Goal: Task Accomplishment & Management: Complete application form

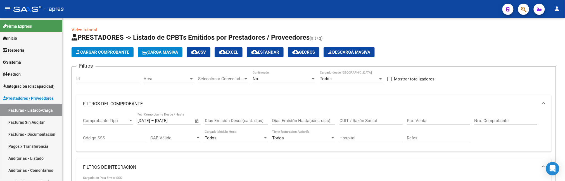
scroll to position [214, 0]
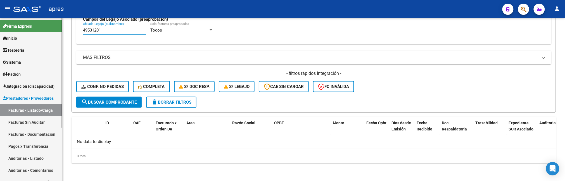
drag, startPoint x: 110, startPoint y: 33, endPoint x: 43, endPoint y: 33, distance: 67.1
click at [43, 33] on mat-sidenav-container "Firma Express Inicio Calendario SSS Instructivos Contacto OS Tesorería Extracto…" at bounding box center [282, 99] width 565 height 163
paste input "5368255"
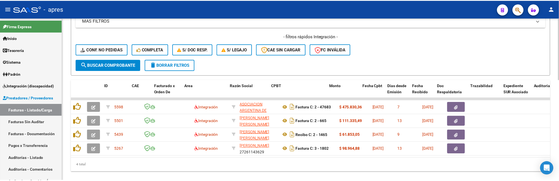
scroll to position [265, 0]
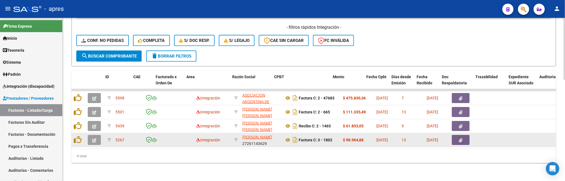
type input "53682551"
click at [96, 138] on icon "button" at bounding box center [94, 140] width 4 height 4
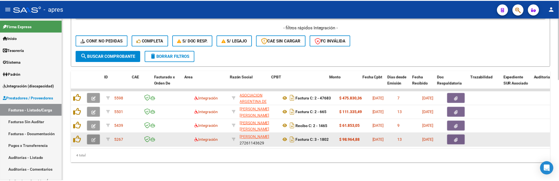
scroll to position [283, 0]
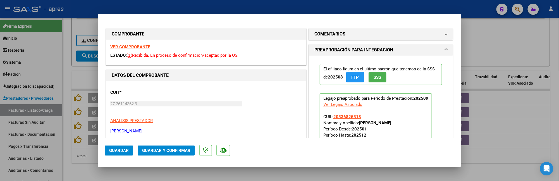
click at [142, 46] on strong "VER COMPROBANTE" at bounding box center [130, 46] width 40 height 5
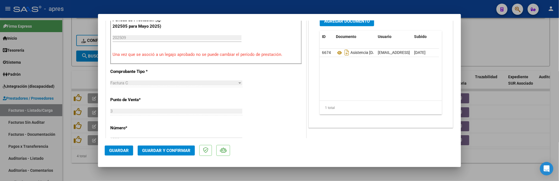
scroll to position [186, 0]
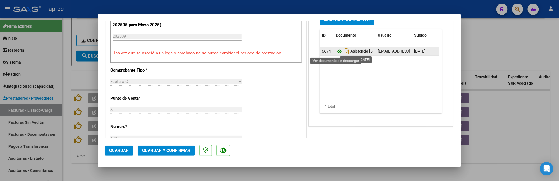
click at [337, 51] on icon at bounding box center [339, 51] width 7 height 7
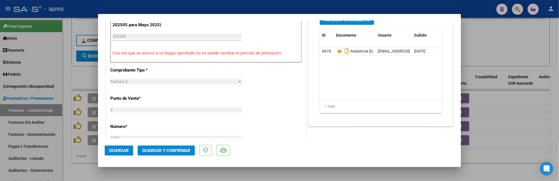
scroll to position [74, 0]
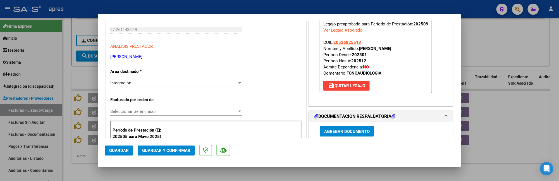
click at [63, 78] on div at bounding box center [279, 90] width 559 height 181
type input "$ 0,00"
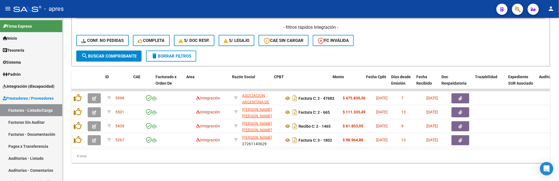
scroll to position [265, 0]
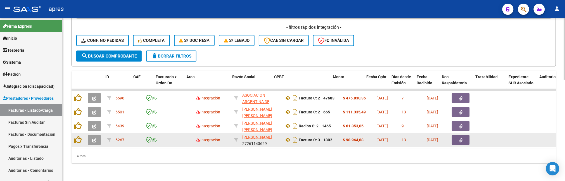
click at [93, 138] on icon "button" at bounding box center [94, 140] width 4 height 4
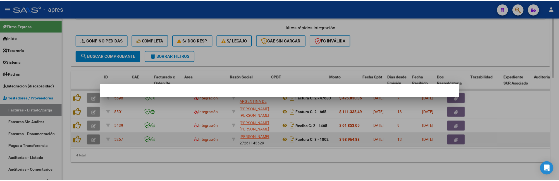
scroll to position [283, 0]
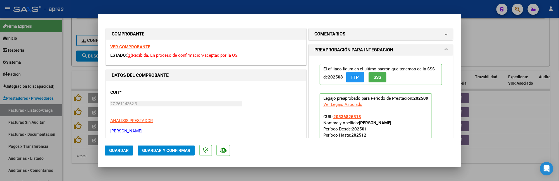
click at [121, 48] on strong "VER COMPROBANTE" at bounding box center [130, 46] width 40 height 5
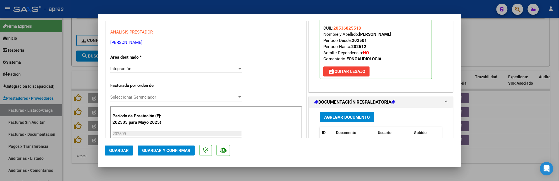
scroll to position [149, 0]
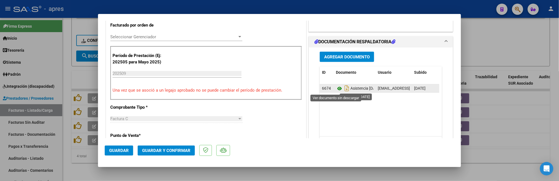
click at [336, 89] on icon at bounding box center [339, 88] width 7 height 7
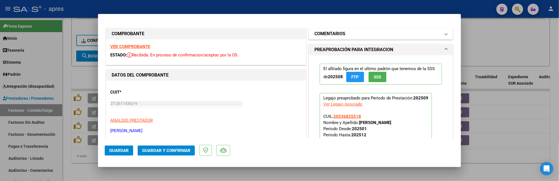
scroll to position [0, 0]
click at [364, 34] on mat-panel-title "COMENTARIOS" at bounding box center [378, 34] width 126 height 7
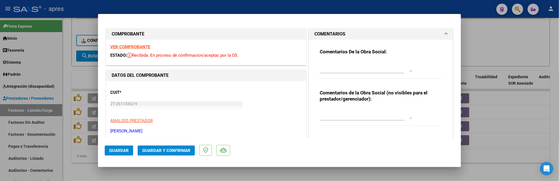
click at [339, 61] on textarea at bounding box center [366, 66] width 92 height 11
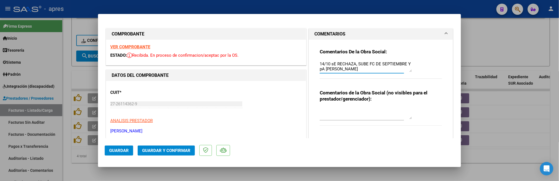
drag, startPoint x: 332, startPoint y: 65, endPoint x: 329, endPoint y: 65, distance: 3.4
click at [329, 65] on textarea "14/10 sE RECHAZA, SUBE FC DE SEPTIEMBRE Y pA DE AGOSTO" at bounding box center [366, 66] width 92 height 11
drag, startPoint x: 319, startPoint y: 71, endPoint x: 316, endPoint y: 70, distance: 3.1
click at [316, 70] on div "Comentarios De la Obra Social: 14/10 SE RECHAZA, SUBE FC DE SEPTIEMBRE Y pA DE …" at bounding box center [381, 88] width 131 height 97
click at [376, 67] on textarea "14/10 SE RECHAZA, SUBE FC DE SEPTIEMBRE Y PA DE AGOSTO" at bounding box center [366, 66] width 92 height 11
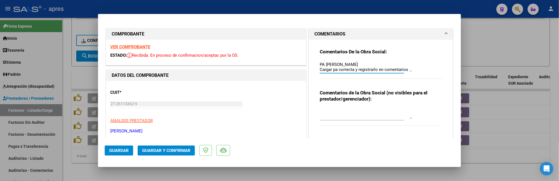
scroll to position [10, 0]
type textarea "14/10 SE RECHAZA, SUBE FC DE SEPTIEMBRE Y PA DE AGOSTO Cargar pa correcta y reg…"
click at [121, 151] on span "Guardar" at bounding box center [119, 150] width 20 height 5
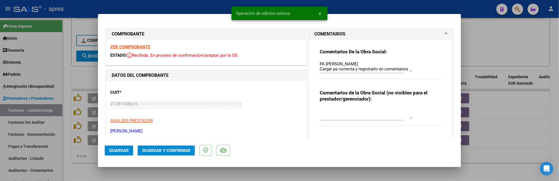
click at [89, 161] on div at bounding box center [279, 90] width 559 height 181
type input "$ 0,00"
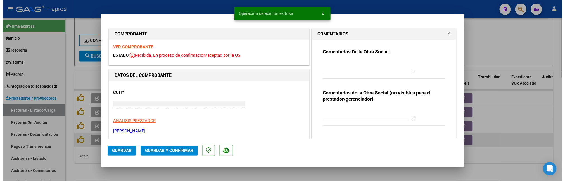
scroll to position [0, 0]
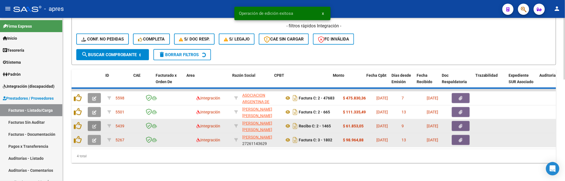
click at [92, 121] on button "button" at bounding box center [94, 126] width 13 height 10
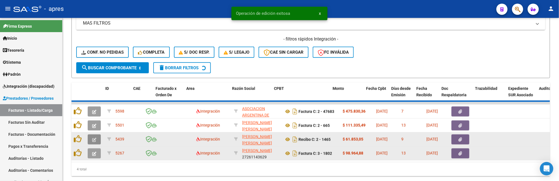
scroll to position [283, 0]
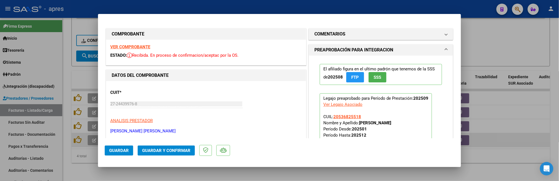
click at [135, 46] on strong "VER COMPROBANTE" at bounding box center [130, 46] width 40 height 5
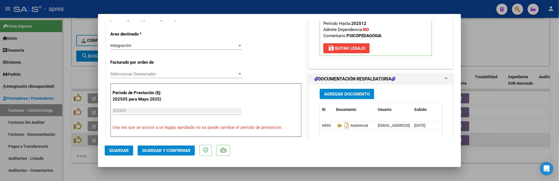
scroll to position [186, 0]
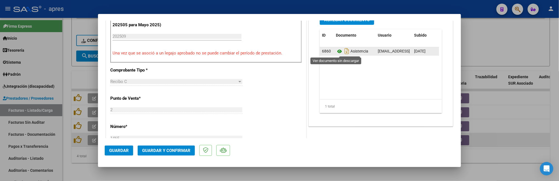
click at [337, 53] on icon at bounding box center [339, 51] width 7 height 7
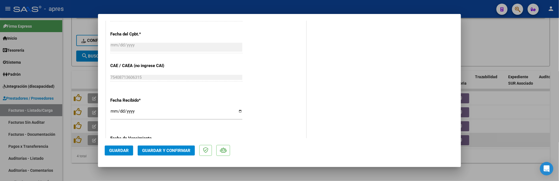
scroll to position [423, 0]
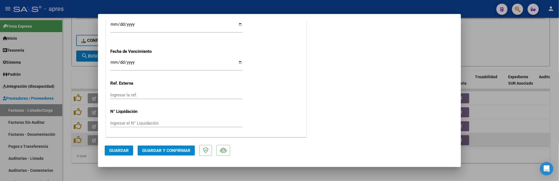
click at [115, 62] on input "Ingresar la fecha" at bounding box center [176, 64] width 132 height 9
type input "2025-10-15"
click at [161, 149] on span "Guardar y Confirmar" at bounding box center [166, 150] width 48 height 5
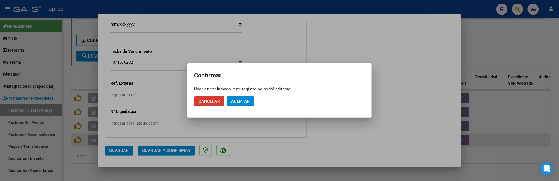
click at [248, 105] on button "Aceptar" at bounding box center [240, 101] width 27 height 10
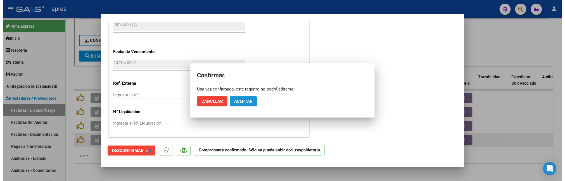
scroll to position [388, 0]
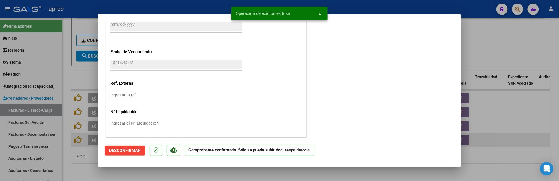
click at [62, 153] on div at bounding box center [279, 90] width 559 height 181
type input "$ 0,00"
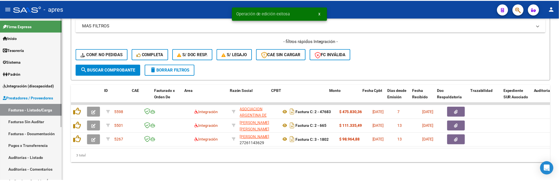
scroll to position [251, 0]
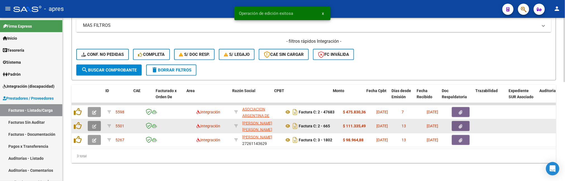
click at [92, 124] on icon "button" at bounding box center [94, 126] width 4 height 4
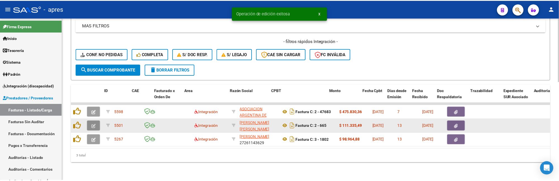
scroll to position [269, 0]
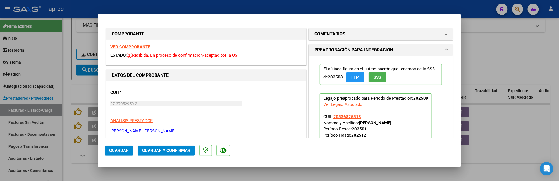
click at [148, 48] on strong "VER COMPROBANTE" at bounding box center [130, 46] width 40 height 5
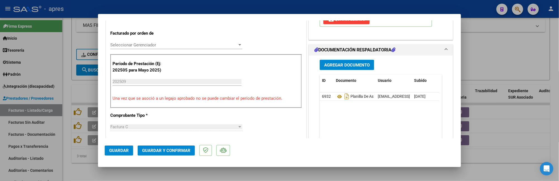
scroll to position [149, 0]
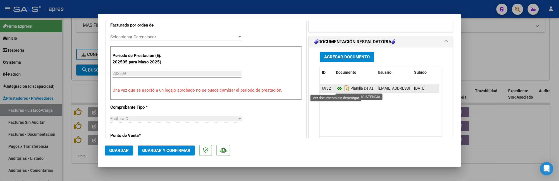
click at [336, 89] on icon at bounding box center [339, 88] width 7 height 7
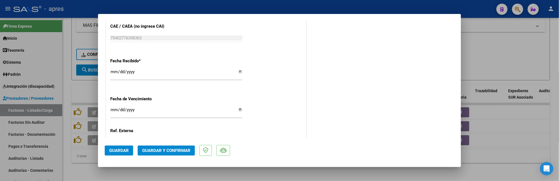
scroll to position [410, 0]
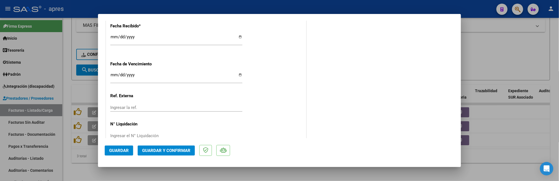
click at [114, 76] on input "Ingresar la fecha" at bounding box center [176, 77] width 132 height 9
type input "2025-10-11"
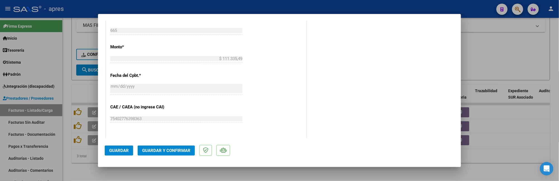
scroll to position [298, 0]
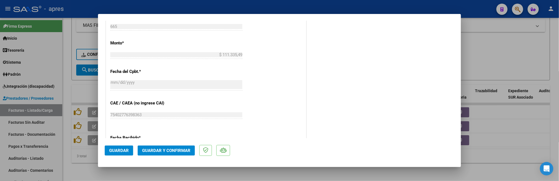
click at [169, 151] on span "Guardar y Confirmar" at bounding box center [166, 150] width 48 height 5
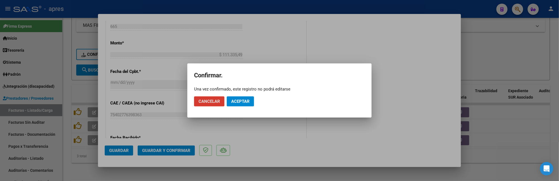
click at [239, 103] on span "Aceptar" at bounding box center [240, 101] width 18 height 5
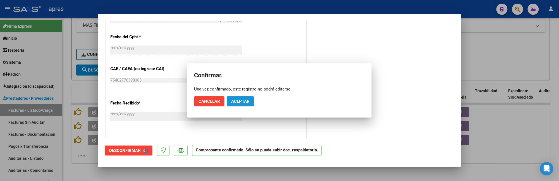
scroll to position [263, 0]
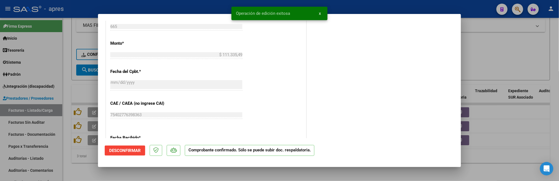
click at [74, 168] on div at bounding box center [279, 90] width 559 height 181
type input "$ 0,00"
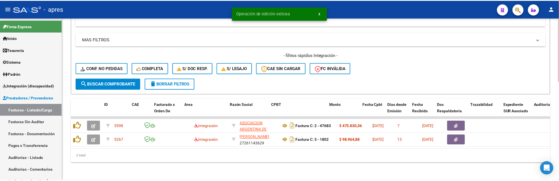
scroll to position [238, 0]
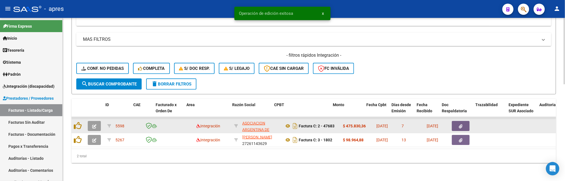
click at [93, 124] on icon "button" at bounding box center [94, 126] width 4 height 4
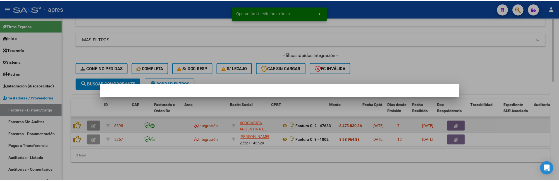
scroll to position [255, 0]
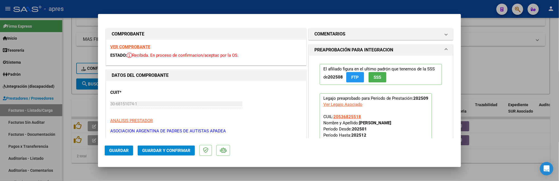
click at [143, 47] on strong "VER COMPROBANTE" at bounding box center [130, 46] width 40 height 5
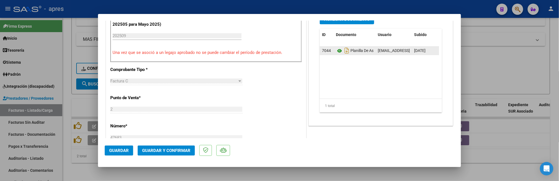
scroll to position [186, 0]
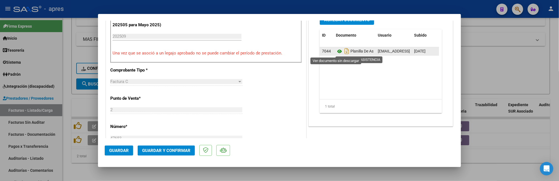
click at [336, 49] on icon at bounding box center [339, 51] width 7 height 7
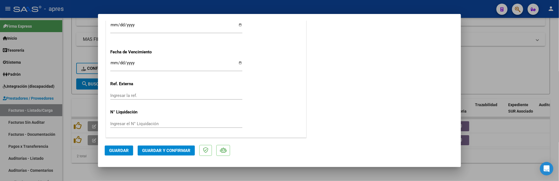
scroll to position [423, 0]
click at [170, 156] on mat-dialog-actions "Guardar Guardar y Confirmar" at bounding box center [280, 149] width 350 height 22
click at [172, 150] on span "Guardar y Confirmar" at bounding box center [166, 150] width 48 height 5
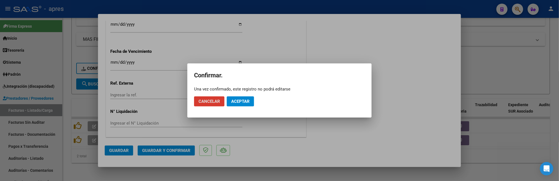
drag, startPoint x: 232, startPoint y: 105, endPoint x: 336, endPoint y: 14, distance: 138.0
click at [232, 103] on button "Aceptar" at bounding box center [240, 101] width 27 height 10
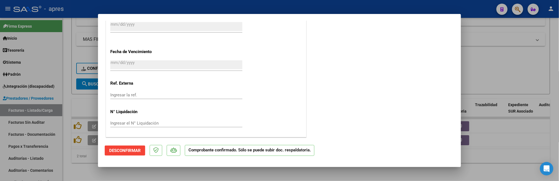
click at [82, 159] on div at bounding box center [279, 90] width 559 height 181
type input "$ 0,00"
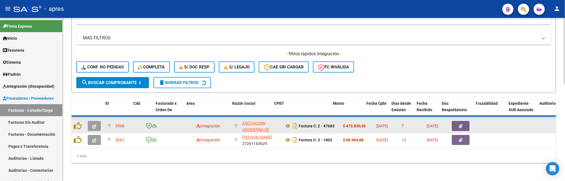
scroll to position [224, 0]
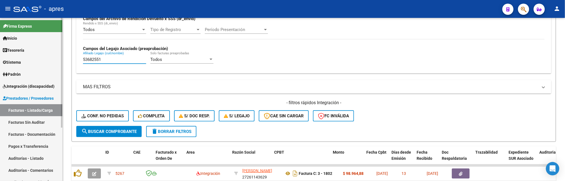
drag, startPoint x: 105, startPoint y: 19, endPoint x: 58, endPoint y: 19, distance: 46.4
click at [58, 19] on mat-sidenav-container "Firma Express Inicio Calendario SSS Instructivos Contacto OS Tesorería Extracto…" at bounding box center [282, 99] width 565 height 163
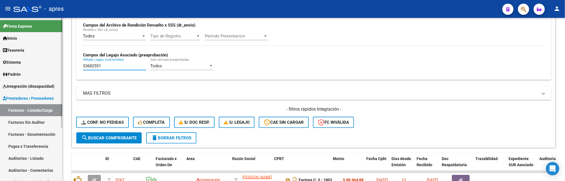
paste input "49162834"
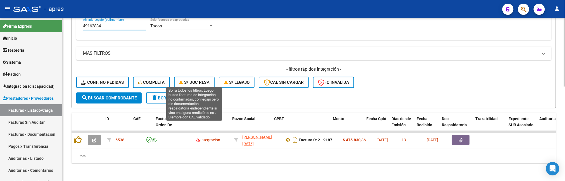
scroll to position [224, 0]
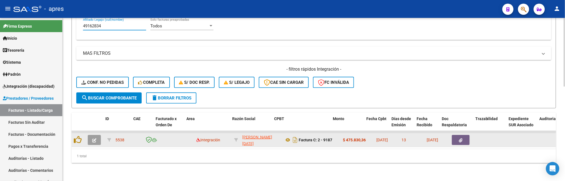
type input "49162834"
click at [99, 135] on button "button" at bounding box center [94, 140] width 13 height 10
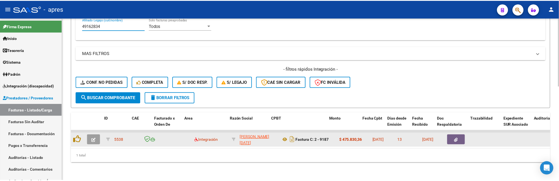
scroll to position [241, 0]
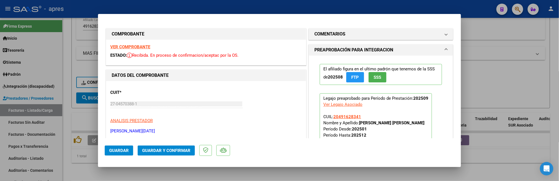
click at [148, 45] on strong "VER COMPROBANTE" at bounding box center [130, 46] width 40 height 5
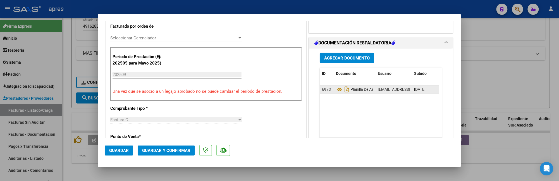
scroll to position [149, 0]
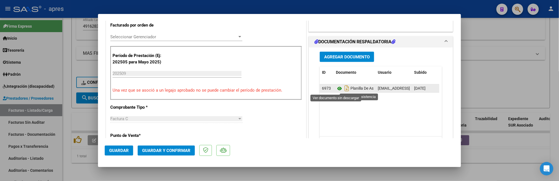
click at [338, 90] on icon at bounding box center [339, 88] width 7 height 7
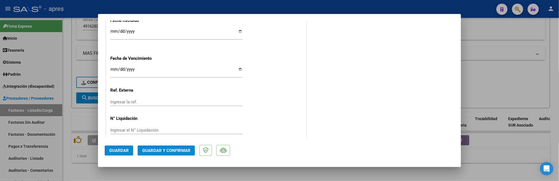
scroll to position [423, 0]
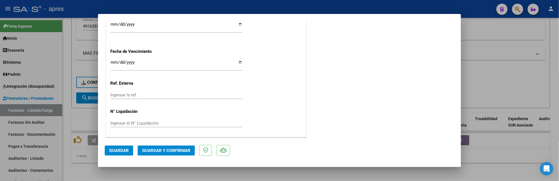
click at [162, 150] on span "Guardar y Confirmar" at bounding box center [166, 150] width 48 height 5
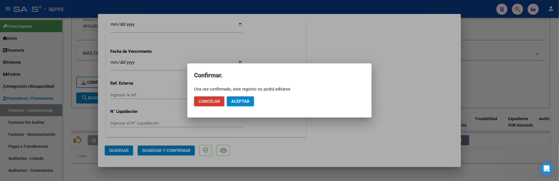
click at [231, 99] on button "Aceptar" at bounding box center [240, 101] width 27 height 10
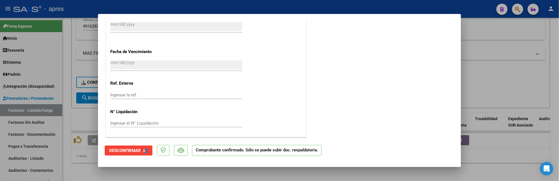
scroll to position [388, 0]
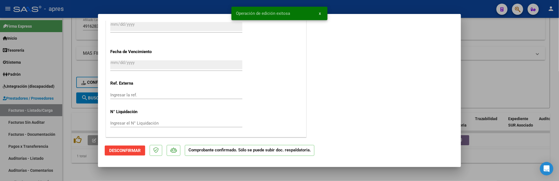
click at [75, 163] on div at bounding box center [279, 90] width 559 height 181
type input "$ 0,00"
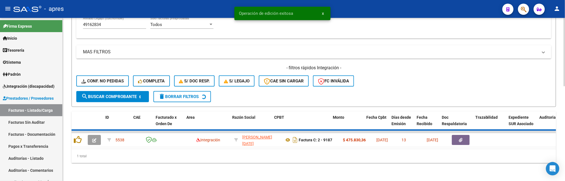
scroll to position [214, 0]
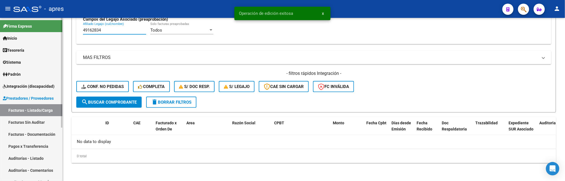
drag, startPoint x: 107, startPoint y: 31, endPoint x: 56, endPoint y: 29, distance: 50.9
click at [56, 29] on mat-sidenav-container "Firma Express Inicio Calendario SSS Instructivos Contacto OS Tesorería Extracto…" at bounding box center [282, 99] width 565 height 163
paste input "53751479"
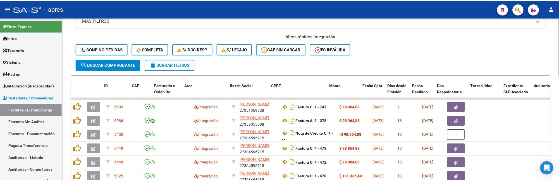
scroll to position [288, 0]
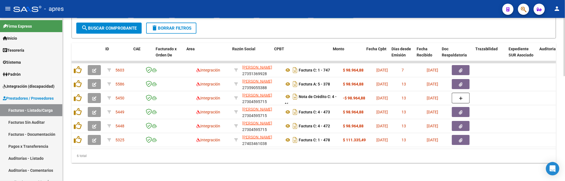
type input "53751479"
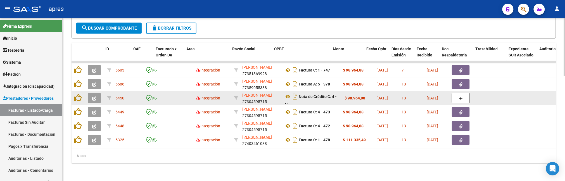
click at [96, 98] on icon "button" at bounding box center [94, 98] width 4 height 4
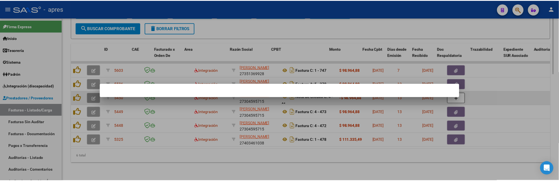
scroll to position [306, 0]
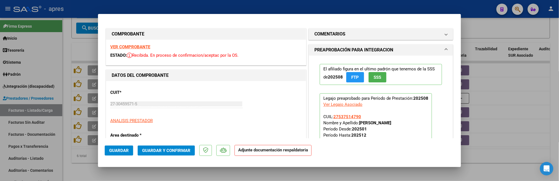
click at [138, 46] on strong "VER COMPROBANTE" at bounding box center [130, 46] width 40 height 5
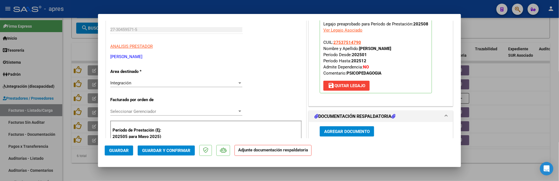
click at [169, 84] on div "Integración" at bounding box center [173, 82] width 127 height 5
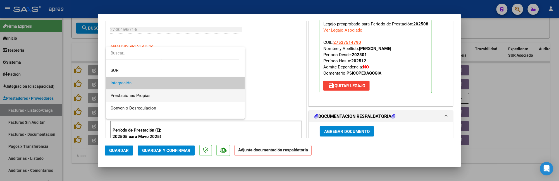
scroll to position [54, 0]
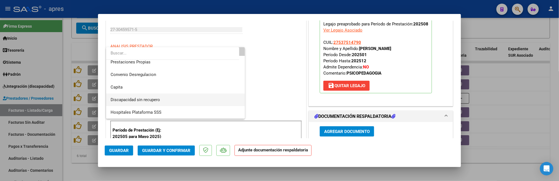
click at [166, 98] on span "Discapacidad sin recupero" at bounding box center [176, 100] width 130 height 13
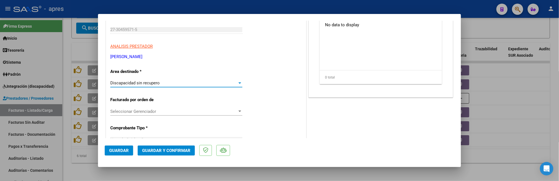
click at [162, 150] on span "Guardar y Confirmar" at bounding box center [166, 150] width 48 height 5
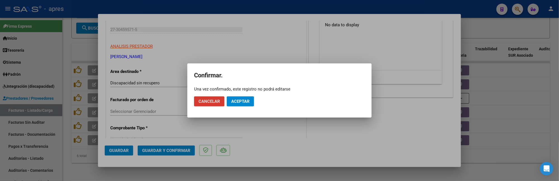
click at [247, 102] on span "Aceptar" at bounding box center [240, 101] width 18 height 5
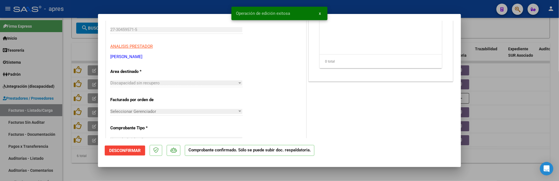
click at [111, 170] on div at bounding box center [279, 90] width 559 height 181
type input "$ 0,00"
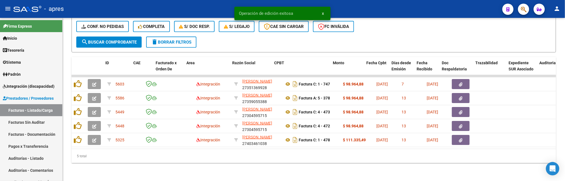
scroll to position [279, 0]
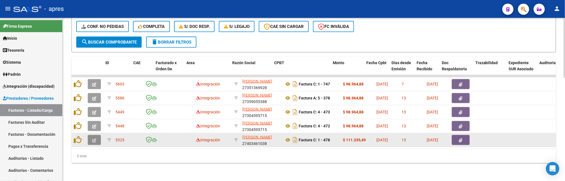
click at [91, 135] on button "button" at bounding box center [94, 140] width 13 height 10
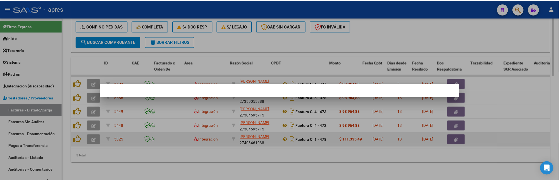
scroll to position [297, 0]
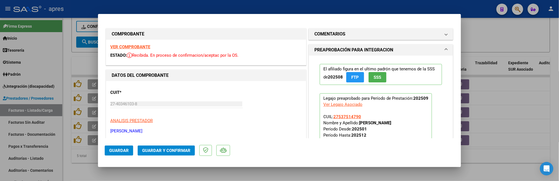
click at [127, 46] on strong "VER COMPROBANTE" at bounding box center [130, 46] width 40 height 5
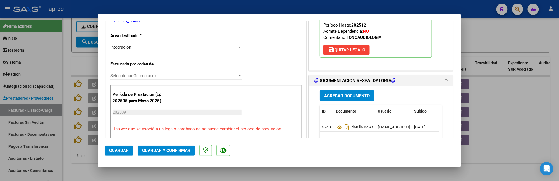
scroll to position [112, 0]
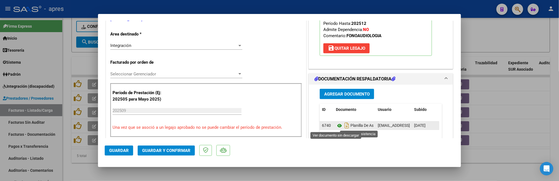
click at [336, 125] on icon at bounding box center [339, 125] width 7 height 7
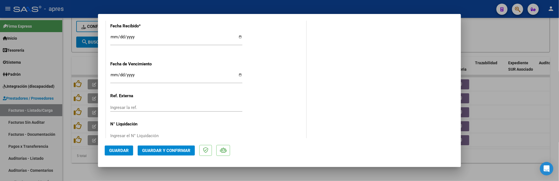
scroll to position [423, 0]
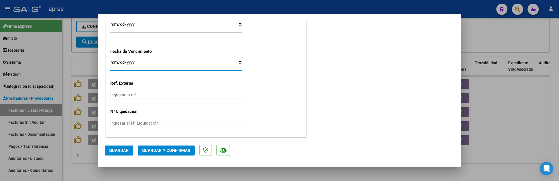
click at [115, 61] on input "Ingresar la fecha" at bounding box center [176, 64] width 132 height 9
type input "2025-10-11"
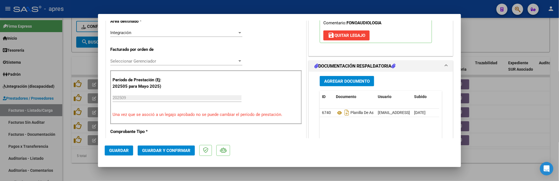
scroll to position [13, 0]
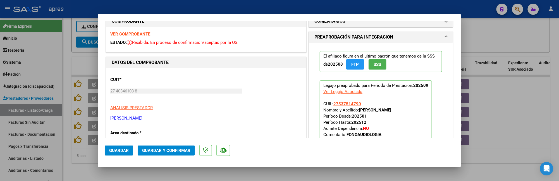
click at [182, 153] on button "Guardar y Confirmar" at bounding box center [166, 151] width 57 height 10
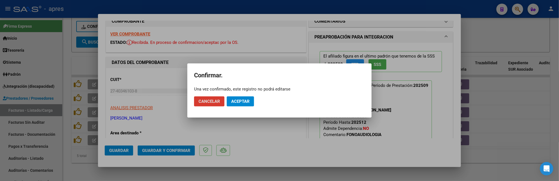
click at [241, 97] on button "Aceptar" at bounding box center [240, 101] width 27 height 10
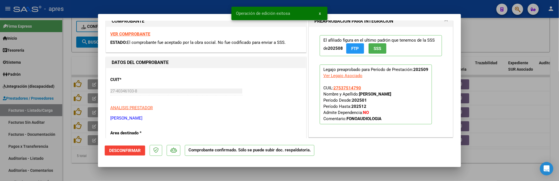
click at [74, 158] on div at bounding box center [279, 90] width 559 height 181
type input "$ 0,00"
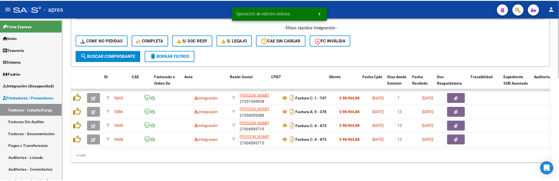
scroll to position [265, 0]
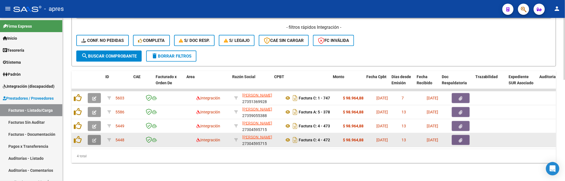
click at [94, 138] on icon "button" at bounding box center [94, 140] width 4 height 4
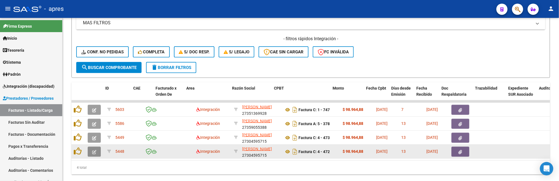
scroll to position [283, 0]
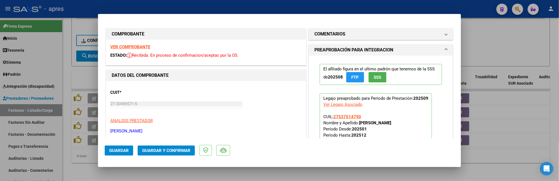
click at [144, 45] on strong "VER COMPROBANTE" at bounding box center [130, 46] width 40 height 5
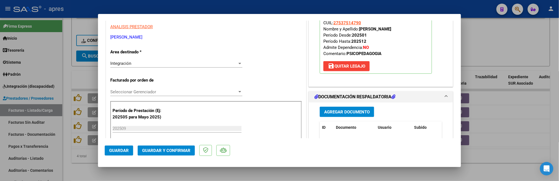
scroll to position [149, 0]
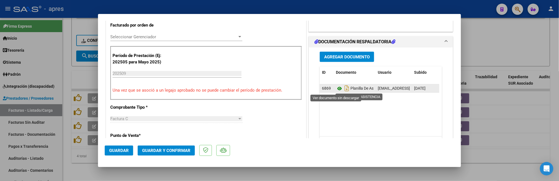
click at [336, 89] on icon at bounding box center [339, 88] width 7 height 7
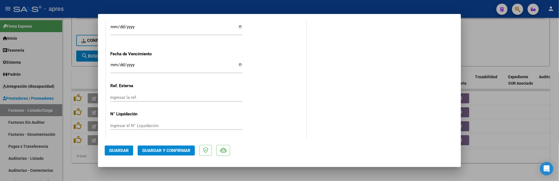
scroll to position [423, 0]
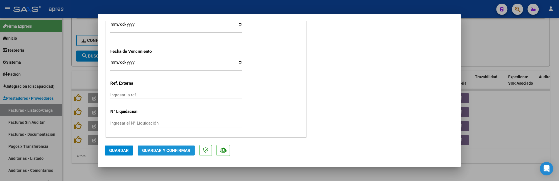
click at [173, 150] on span "Guardar y Confirmar" at bounding box center [166, 150] width 48 height 5
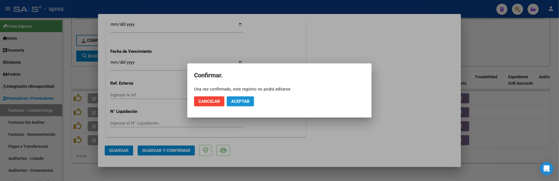
click at [236, 103] on span "Aceptar" at bounding box center [240, 101] width 18 height 5
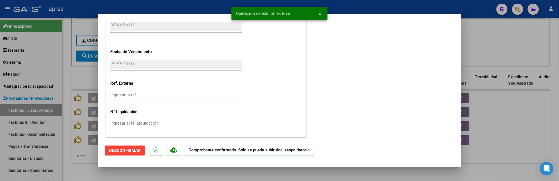
click at [75, 162] on div at bounding box center [279, 90] width 559 height 181
type input "$ 0,00"
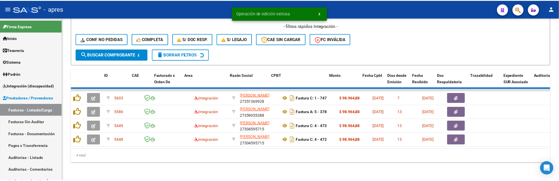
scroll to position [251, 0]
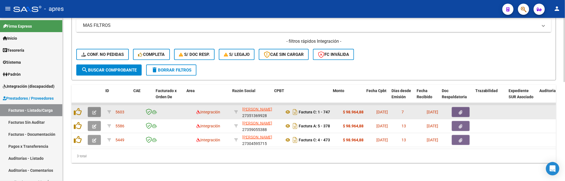
click at [93, 107] on button "button" at bounding box center [94, 112] width 13 height 10
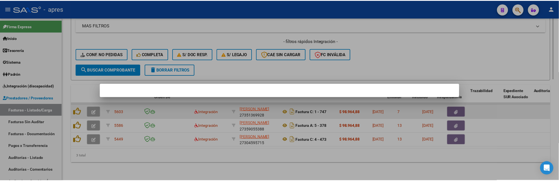
scroll to position [269, 0]
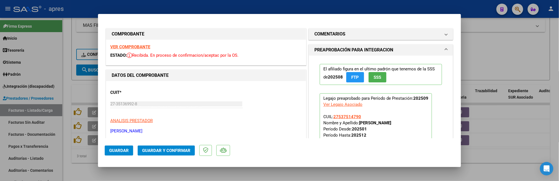
click at [144, 47] on strong "VER COMPROBANTE" at bounding box center [130, 46] width 40 height 5
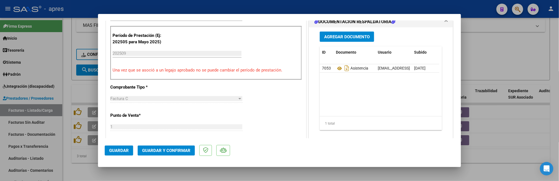
scroll to position [186, 0]
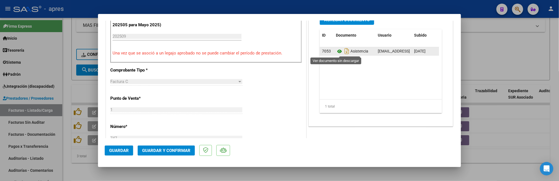
click at [336, 51] on icon at bounding box center [339, 51] width 7 height 7
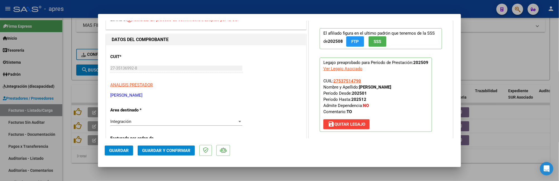
scroll to position [0, 0]
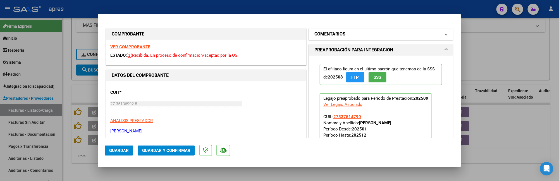
click at [352, 35] on mat-panel-title "COMENTARIOS" at bounding box center [378, 34] width 126 height 7
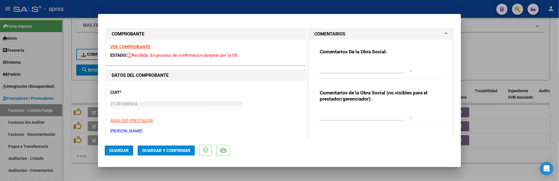
click at [449, 58] on div "COMENTARIOS Comentarios De la Obra Social: Comentarios de la Obra Social (no vi…" at bounding box center [381, 84] width 147 height 113
click at [341, 63] on textarea at bounding box center [366, 66] width 92 height 11
paste textarea "6/10 Se rechaza, la fecha de emision de la fc debe ser del mes que cargan la fa…"
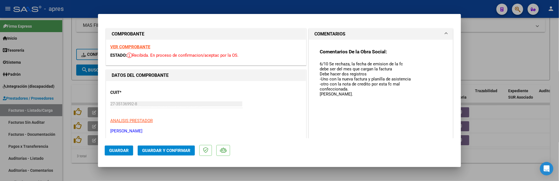
drag, startPoint x: 407, startPoint y: 71, endPoint x: 402, endPoint y: 130, distance: 59.2
click at [413, 158] on mat-dialog-container "COMPROBANTE VER COMPROBANTE ESTADO: Recibida. En proceso de confirmacion/acepta…" at bounding box center [279, 90] width 363 height 153
click at [320, 63] on textarea "6/10 Se rechaza, la fecha de emision de la fc debe ser del mes que cargan la fa…" at bounding box center [366, 110] width 92 height 99
drag, startPoint x: 352, startPoint y: 62, endPoint x: 398, endPoint y: 62, distance: 46.4
click at [398, 62] on textarea "14/10 Se rechaza, la fecha de emision de la fc debe ser del mes que cargan la f…" at bounding box center [366, 110] width 92 height 99
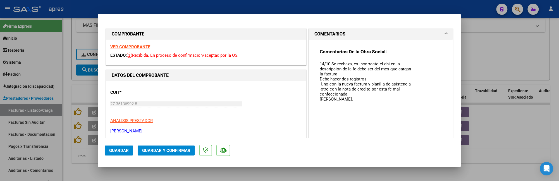
drag, startPoint x: 355, startPoint y: 69, endPoint x: 356, endPoint y: 73, distance: 3.6
click at [356, 73] on textarea "14/10 Se rechaza, es incorrecto el dni en la descripcion de la fc debe ser del …" at bounding box center [366, 110] width 92 height 99
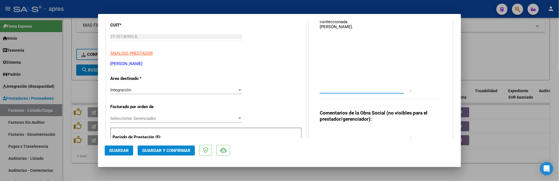
scroll to position [112, 0]
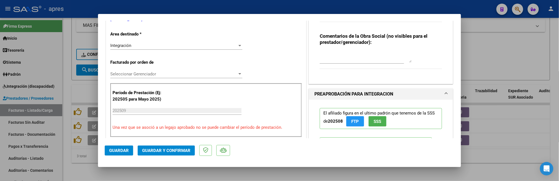
drag, startPoint x: 407, startPoint y: 47, endPoint x: 406, endPoint y: 15, distance: 31.9
click at [407, 14] on mat-dialog-container "COMPROBANTE VER COMPROBANTE ESTADO: Recibida. En proceso de confirmacion/acepta…" at bounding box center [279, 90] width 363 height 153
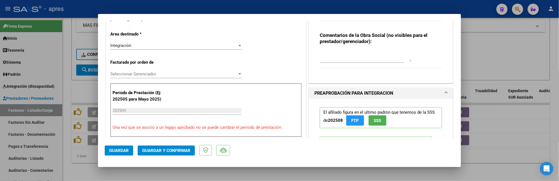
type textarea "14/10 Se rechaza, es incorrecto el dni en la descripcion de la fc Debe hacer do…"
click at [336, 52] on textarea at bounding box center [366, 56] width 92 height 11
type textarea "dni incorrecto"
click at [157, 42] on div "Integración Seleccionar Area" at bounding box center [176, 45] width 132 height 8
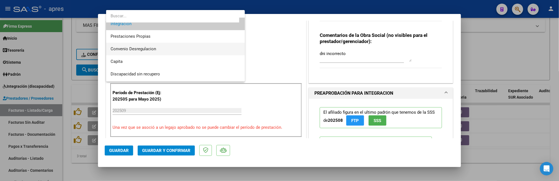
scroll to position [54, 0]
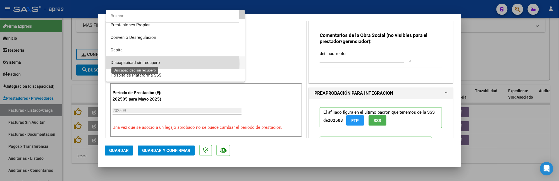
click at [150, 64] on span "Discapacidad sin recupero" at bounding box center [135, 62] width 49 height 5
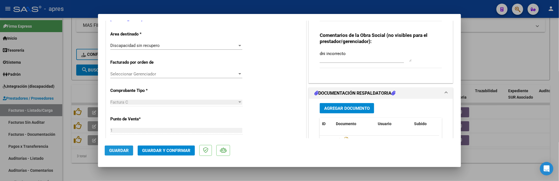
click at [128, 151] on span "Guardar" at bounding box center [119, 150] width 20 height 5
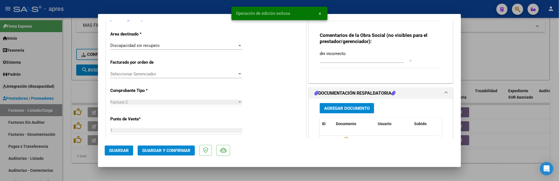
click at [83, 162] on div at bounding box center [279, 90] width 559 height 181
type input "$ 0,00"
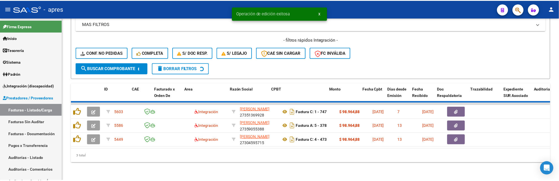
scroll to position [238, 0]
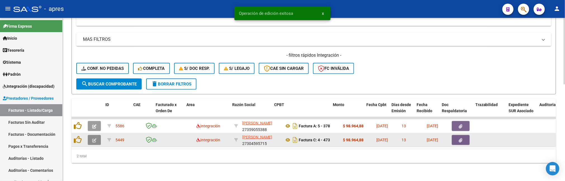
click at [95, 138] on icon "button" at bounding box center [94, 140] width 4 height 4
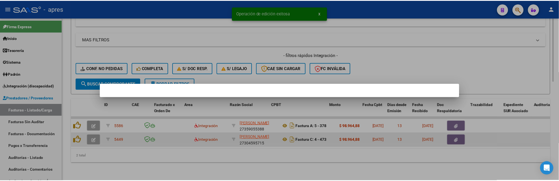
scroll to position [255, 0]
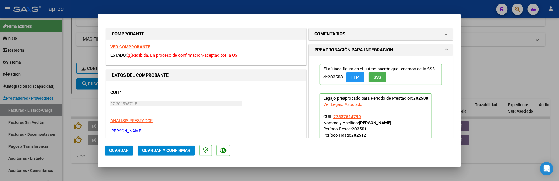
click at [137, 45] on strong "VER COMPROBANTE" at bounding box center [130, 46] width 40 height 5
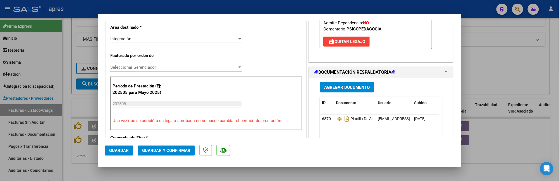
scroll to position [149, 0]
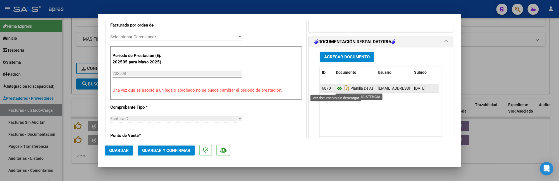
click at [336, 89] on icon at bounding box center [339, 88] width 7 height 7
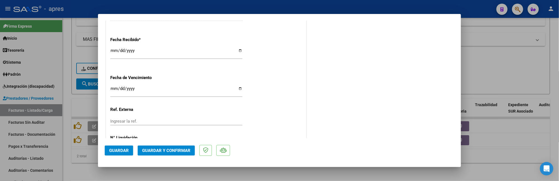
scroll to position [423, 0]
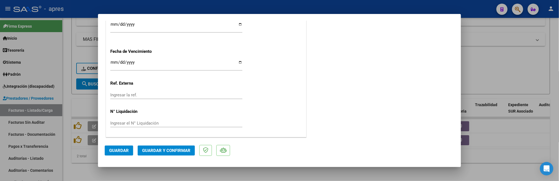
click at [167, 149] on span "Guardar y Confirmar" at bounding box center [166, 150] width 48 height 5
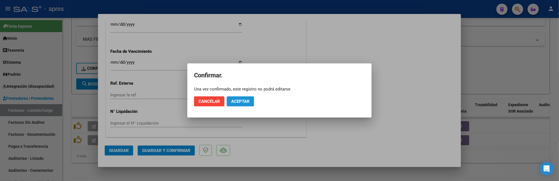
drag, startPoint x: 251, startPoint y: 105, endPoint x: 273, endPoint y: 74, distance: 38.2
click at [252, 103] on button "Aceptar" at bounding box center [240, 101] width 27 height 10
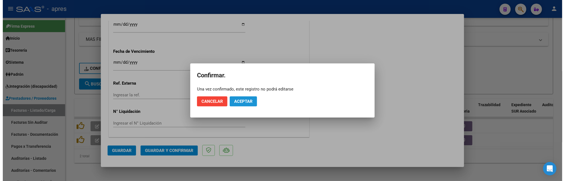
scroll to position [388, 0]
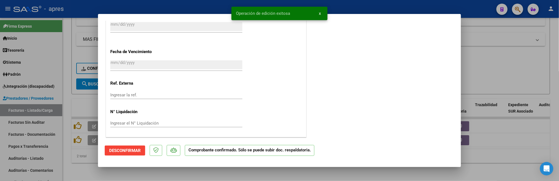
click at [72, 169] on div at bounding box center [279, 90] width 559 height 181
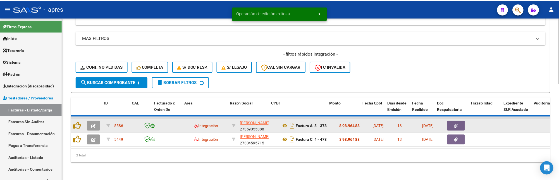
scroll to position [224, 0]
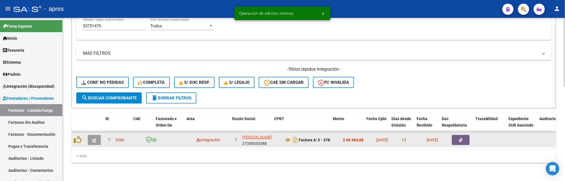
click at [92, 136] on button "button" at bounding box center [94, 140] width 13 height 10
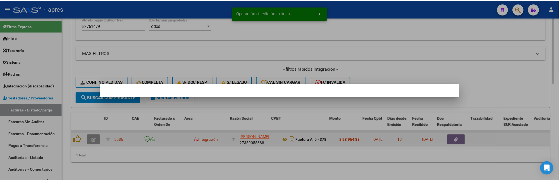
scroll to position [241, 0]
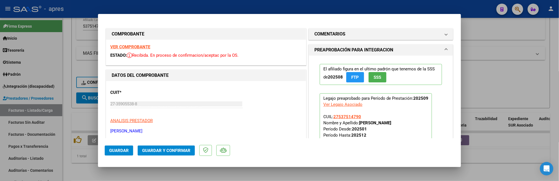
click at [144, 46] on strong "VER COMPROBANTE" at bounding box center [130, 46] width 40 height 5
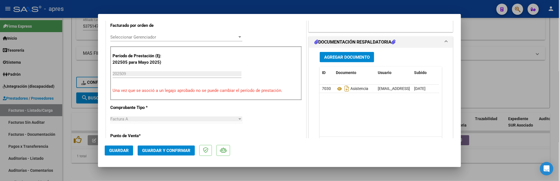
scroll to position [149, 0]
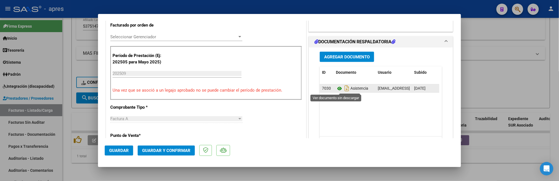
click at [336, 90] on icon at bounding box center [339, 88] width 7 height 7
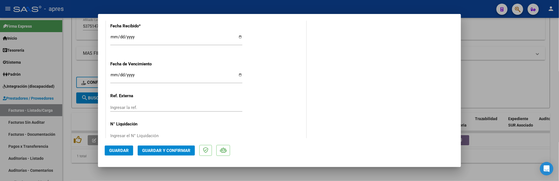
scroll to position [423, 0]
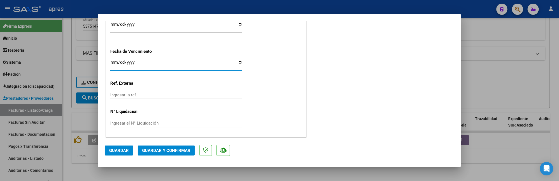
click at [115, 61] on input "2025-10-21" at bounding box center [176, 64] width 132 height 9
type input "2025-10-11"
click at [175, 150] on span "Guardar y Confirmar" at bounding box center [166, 150] width 48 height 5
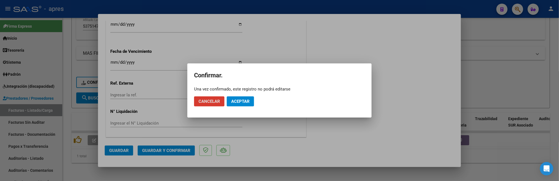
click at [243, 102] on span "Aceptar" at bounding box center [240, 101] width 18 height 5
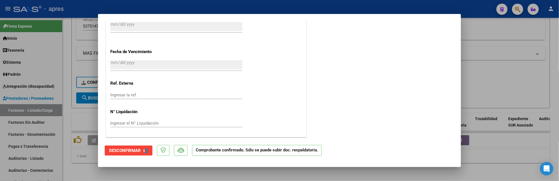
scroll to position [388, 0]
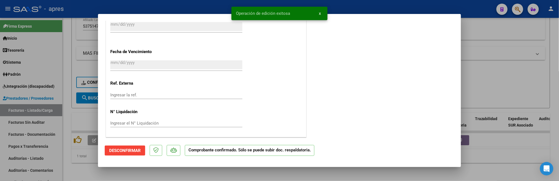
click at [83, 159] on div at bounding box center [279, 90] width 559 height 181
type input "$ 0,00"
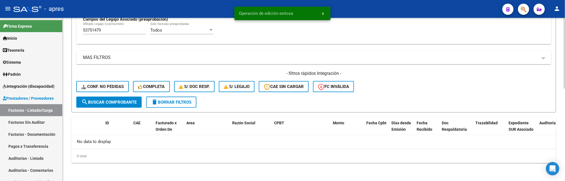
scroll to position [214, 0]
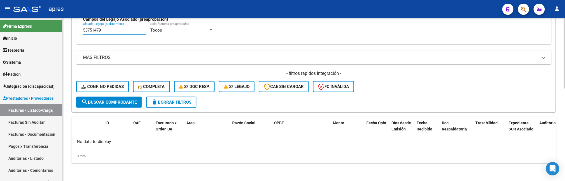
drag, startPoint x: 105, startPoint y: 30, endPoint x: 65, endPoint y: 28, distance: 40.3
paste input "8298171"
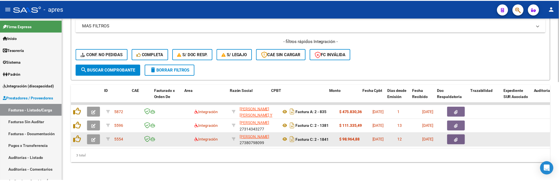
scroll to position [251, 0]
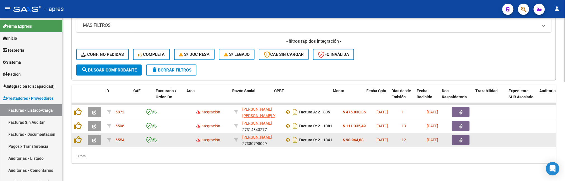
type input "58298171"
click at [94, 138] on icon "button" at bounding box center [94, 140] width 4 height 4
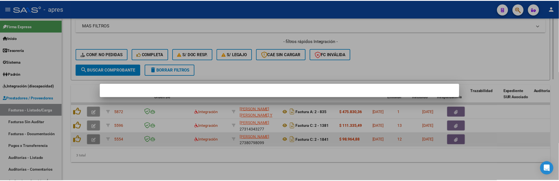
scroll to position [269, 0]
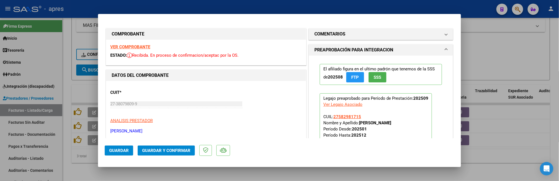
click at [146, 48] on strong "VER COMPROBANTE" at bounding box center [130, 46] width 40 height 5
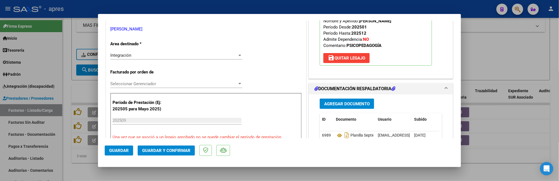
scroll to position [112, 0]
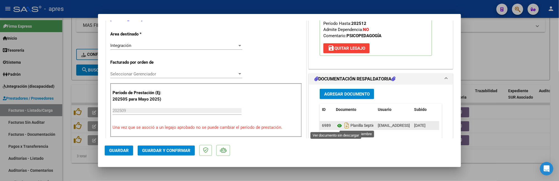
click at [338, 126] on icon at bounding box center [339, 125] width 7 height 7
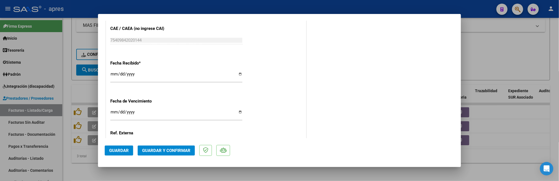
scroll to position [423, 0]
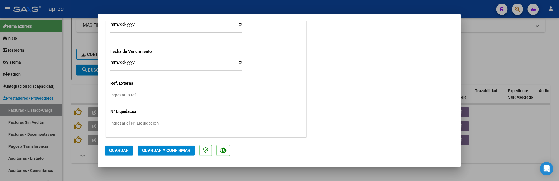
click at [179, 149] on span "Guardar y Confirmar" at bounding box center [166, 150] width 48 height 5
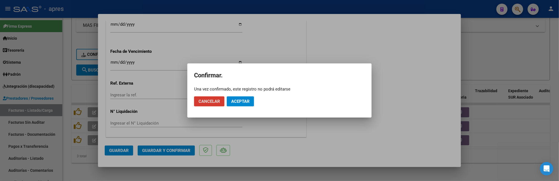
click at [241, 101] on span "Aceptar" at bounding box center [240, 101] width 18 height 5
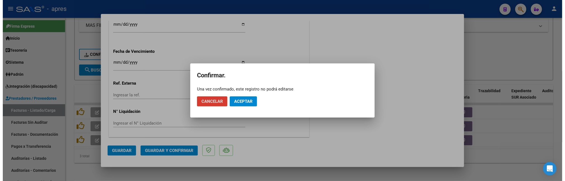
scroll to position [388, 0]
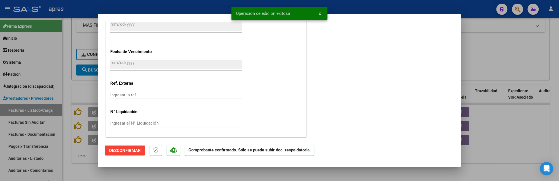
click at [84, 169] on div at bounding box center [279, 90] width 559 height 181
type input "$ 0,00"
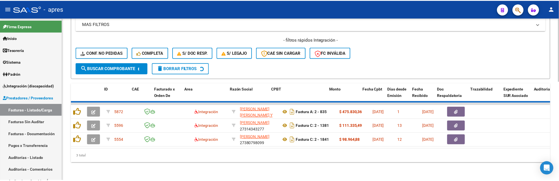
scroll to position [238, 0]
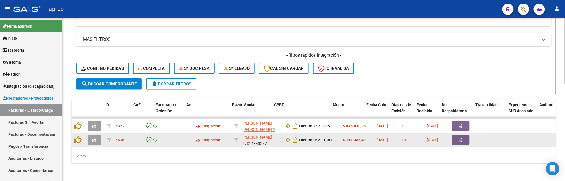
click at [94, 138] on icon "button" at bounding box center [94, 140] width 4 height 4
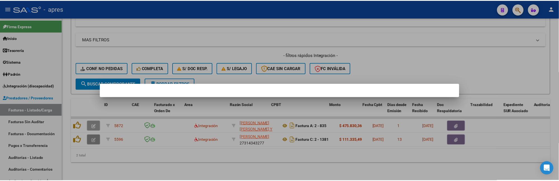
scroll to position [255, 0]
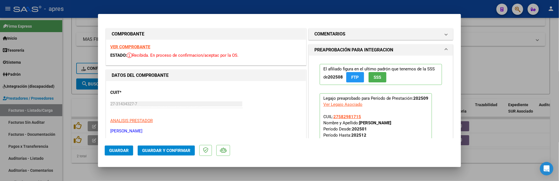
click at [148, 49] on strong "VER COMPROBANTE" at bounding box center [130, 46] width 40 height 5
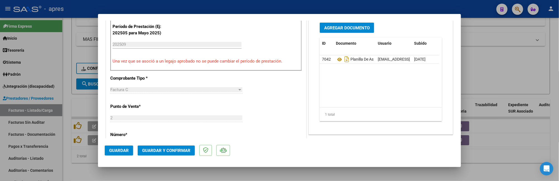
scroll to position [186, 0]
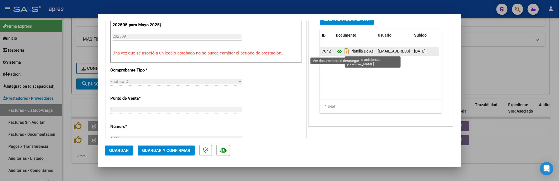
click at [336, 51] on icon at bounding box center [339, 51] width 7 height 7
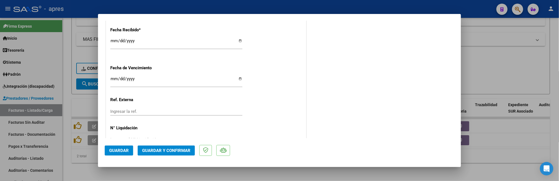
scroll to position [423, 0]
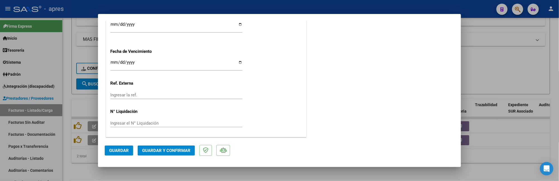
click at [113, 64] on input "Ingresar la fecha" at bounding box center [176, 64] width 132 height 9
type input "2025-10-11"
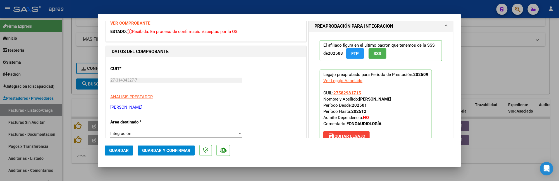
scroll to position [13, 0]
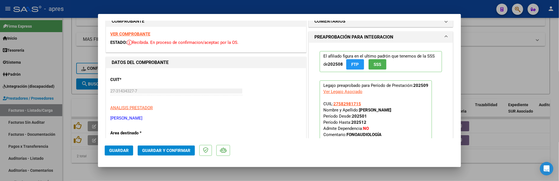
click at [187, 152] on span "Guardar y Confirmar" at bounding box center [166, 150] width 48 height 5
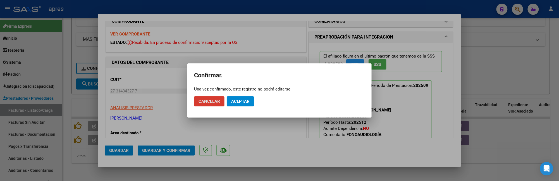
click at [240, 102] on span "Aceptar" at bounding box center [240, 101] width 18 height 5
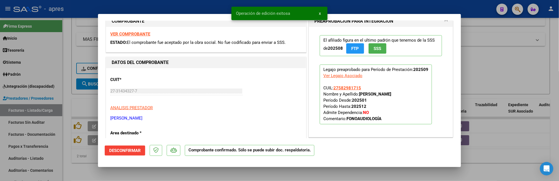
click at [93, 169] on div at bounding box center [279, 90] width 559 height 181
type input "$ 0,00"
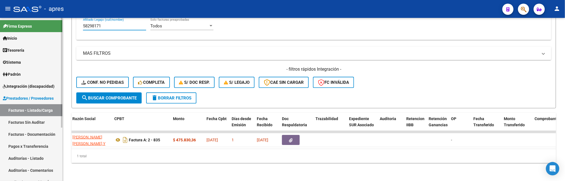
scroll to position [218, 0]
drag, startPoint x: 115, startPoint y: 23, endPoint x: 38, endPoint y: 28, distance: 76.4
click at [38, 28] on mat-sidenav-container "Firma Express Inicio Calendario SSS Instructivos Contacto OS Tesorería Extracto…" at bounding box center [282, 99] width 565 height 163
paste input "1457344"
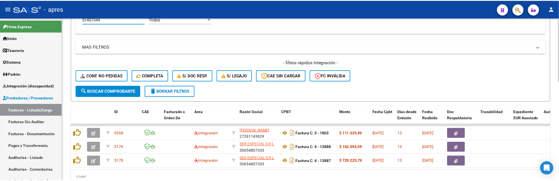
scroll to position [214, 0]
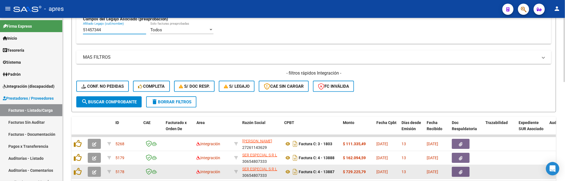
type input "51457344"
click at [91, 172] on button "button" at bounding box center [94, 172] width 13 height 10
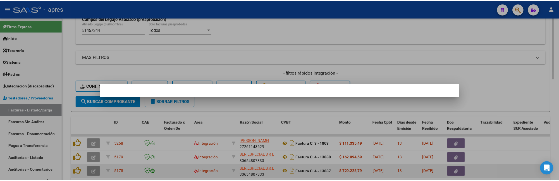
scroll to position [231, 0]
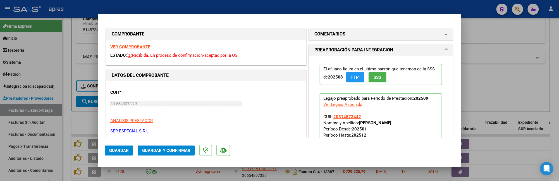
click at [137, 48] on strong "VER COMPROBANTE" at bounding box center [130, 46] width 40 height 5
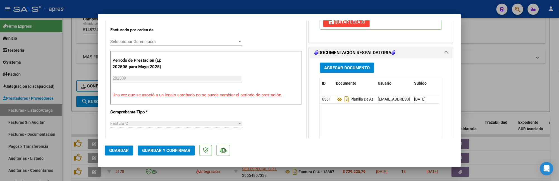
scroll to position [186, 0]
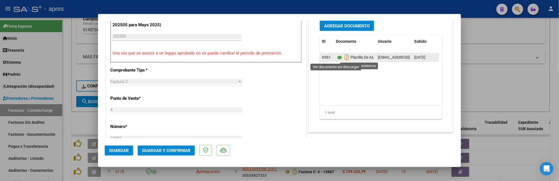
click at [336, 56] on icon at bounding box center [339, 57] width 7 height 7
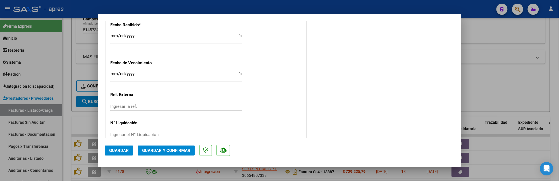
scroll to position [423, 0]
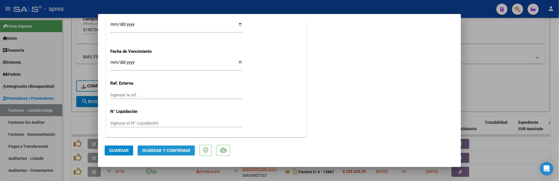
click at [171, 151] on span "Guardar y Confirmar" at bounding box center [166, 150] width 48 height 5
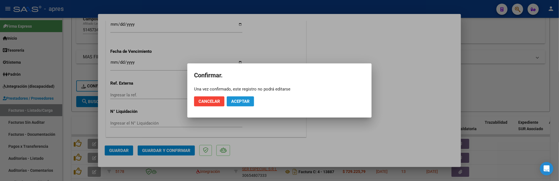
drag, startPoint x: 238, startPoint y: 103, endPoint x: 291, endPoint y: 37, distance: 84.3
click at [239, 102] on span "Aceptar" at bounding box center [240, 101] width 18 height 5
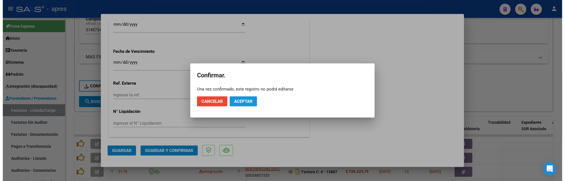
scroll to position [388, 0]
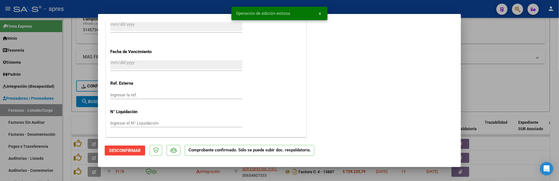
click at [65, 112] on div at bounding box center [279, 90] width 559 height 181
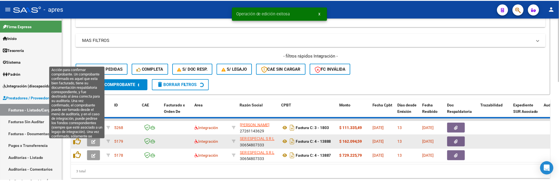
scroll to position [214, 0]
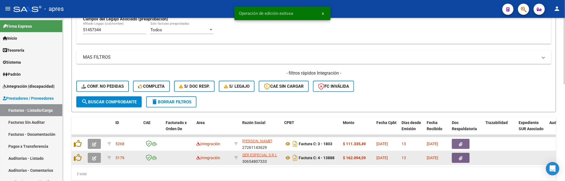
click at [92, 158] on icon "button" at bounding box center [94, 158] width 4 height 4
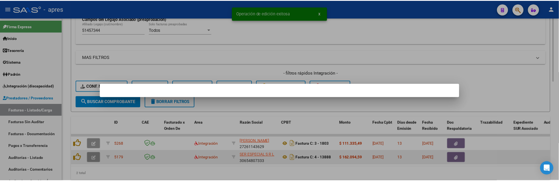
scroll to position [231, 0]
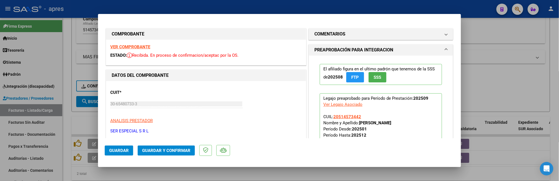
click at [142, 48] on strong "VER COMPROBANTE" at bounding box center [130, 46] width 40 height 5
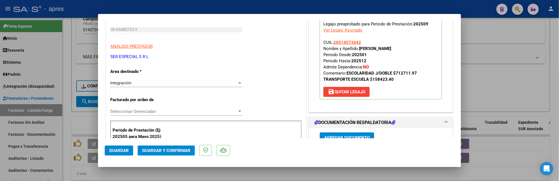
scroll to position [112, 0]
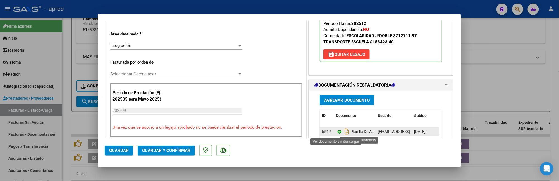
click at [337, 131] on icon at bounding box center [339, 132] width 7 height 7
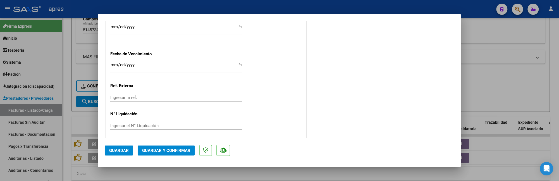
scroll to position [423, 0]
click at [164, 149] on span "Guardar y Confirmar" at bounding box center [166, 150] width 48 height 5
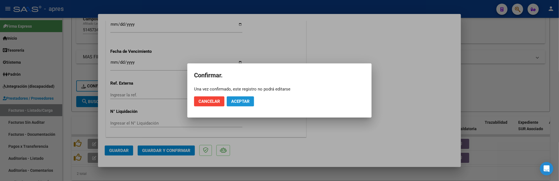
drag, startPoint x: 244, startPoint y: 102, endPoint x: 335, endPoint y: 0, distance: 137.3
click at [246, 98] on button "Aceptar" at bounding box center [240, 101] width 27 height 10
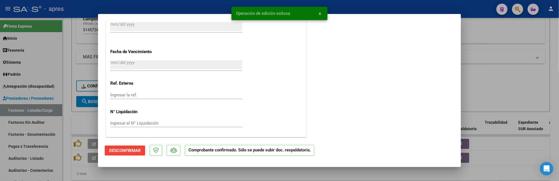
click at [64, 46] on div at bounding box center [279, 90] width 559 height 181
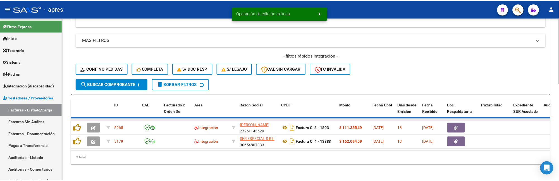
scroll to position [214, 0]
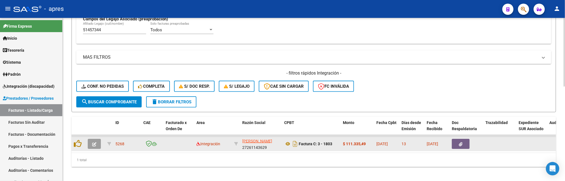
click at [94, 148] on button "button" at bounding box center [94, 144] width 13 height 10
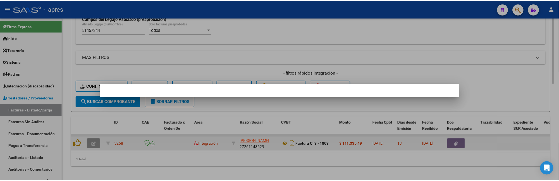
scroll to position [231, 0]
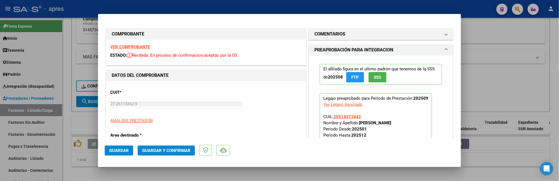
click at [127, 46] on strong "VER COMPROBANTE" at bounding box center [130, 46] width 40 height 5
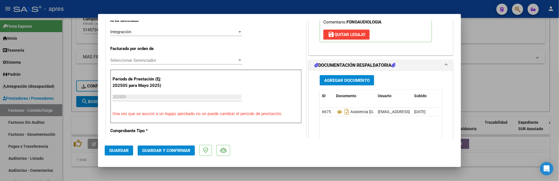
scroll to position [112, 0]
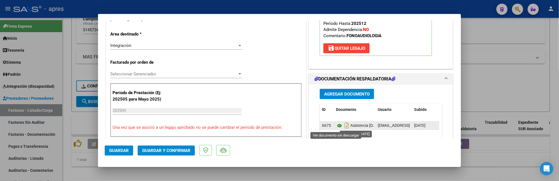
click at [337, 123] on icon at bounding box center [339, 125] width 7 height 7
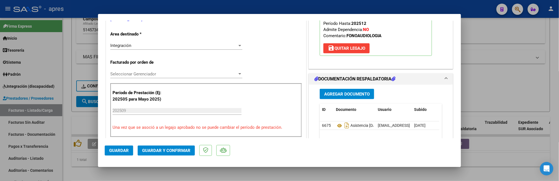
click at [67, 122] on div at bounding box center [279, 90] width 559 height 181
type input "$ 0,00"
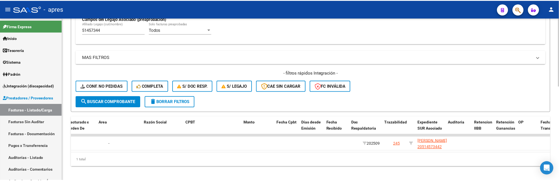
scroll to position [0, 0]
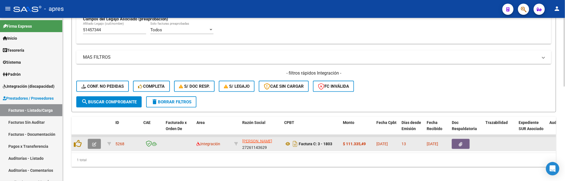
click at [93, 145] on icon "button" at bounding box center [94, 144] width 4 height 4
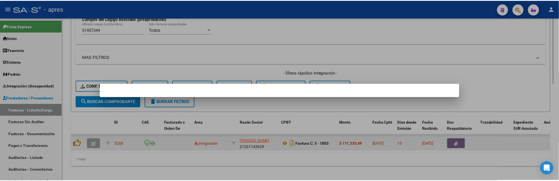
scroll to position [231, 0]
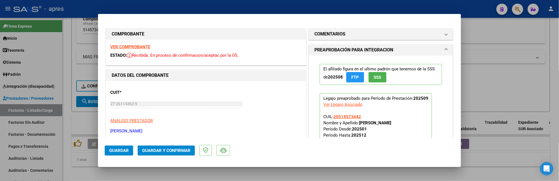
click at [146, 46] on strong "VER COMPROBANTE" at bounding box center [130, 46] width 40 height 5
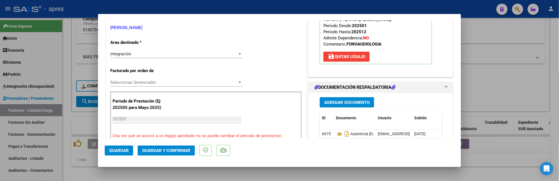
scroll to position [186, 0]
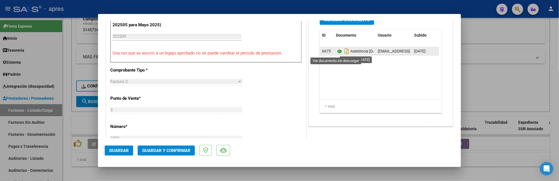
click at [337, 53] on icon at bounding box center [339, 51] width 7 height 7
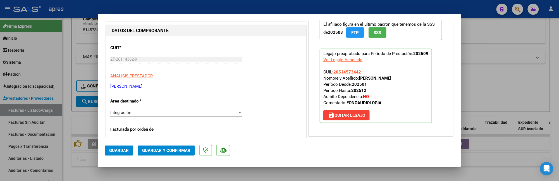
scroll to position [0, 0]
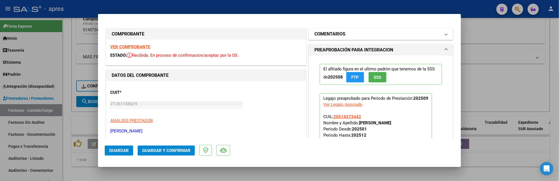
click at [357, 30] on mat-expansion-panel-header "COMENTARIOS" at bounding box center [381, 34] width 144 height 11
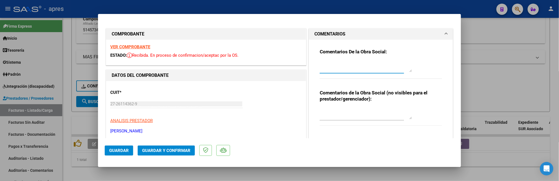
click at [352, 62] on textarea at bounding box center [366, 66] width 92 height 11
type textarea "14/10 se rechaza, sube planilla de agosto. Cargar planilla de septiembre y regi…"
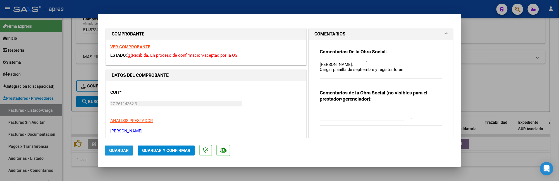
click at [120, 146] on button "Guardar" at bounding box center [119, 151] width 29 height 10
click at [68, 81] on div at bounding box center [279, 90] width 559 height 181
type input "$ 0,00"
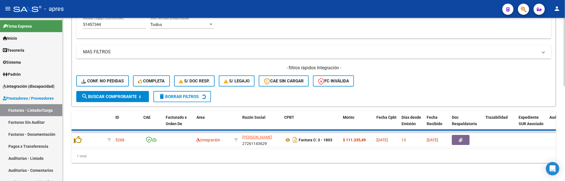
scroll to position [214, 0]
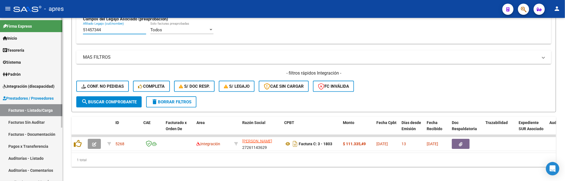
drag, startPoint x: 116, startPoint y: 30, endPoint x: 48, endPoint y: 46, distance: 69.5
click at [48, 46] on mat-sidenav-container "Firma Express Inicio Calendario SSS Instructivos Contacto OS Tesorería Extracto…" at bounding box center [282, 99] width 565 height 163
paste input "4912721"
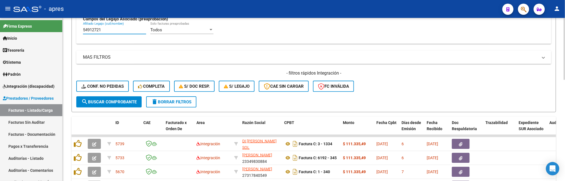
scroll to position [265, 0]
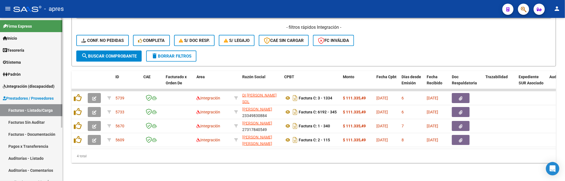
type input "54912721"
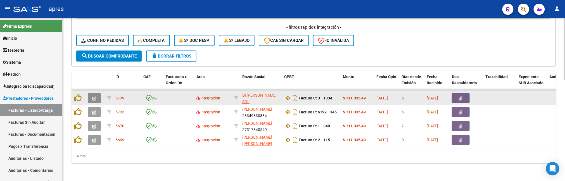
click at [90, 93] on button "button" at bounding box center [94, 98] width 13 height 10
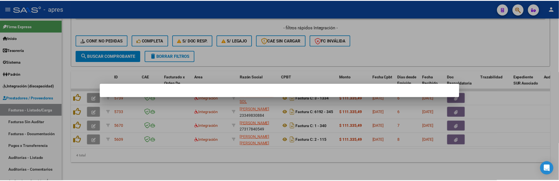
scroll to position [283, 0]
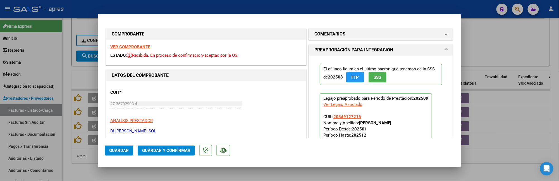
click at [144, 45] on strong "VER COMPROBANTE" at bounding box center [130, 46] width 40 height 5
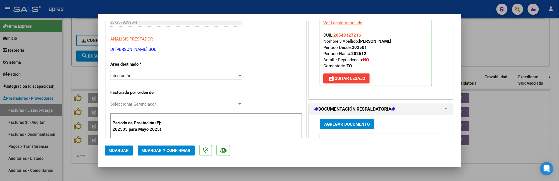
scroll to position [112, 0]
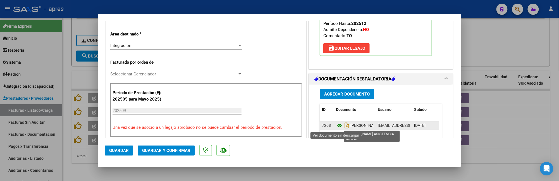
click at [337, 124] on icon at bounding box center [339, 125] width 7 height 7
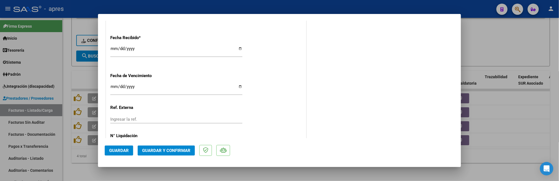
scroll to position [410, 0]
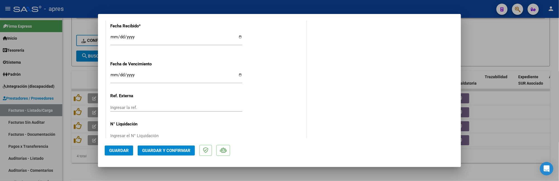
click at [113, 76] on input "Ingresar la fecha" at bounding box center [176, 77] width 132 height 9
type input "2025-10-18"
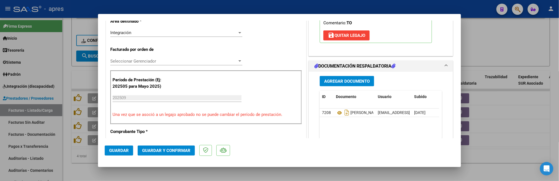
scroll to position [50, 0]
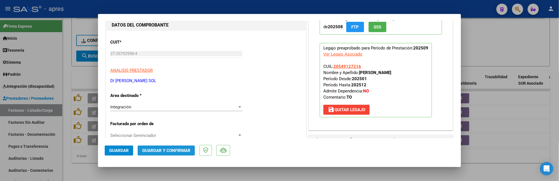
click at [167, 150] on span "Guardar y Confirmar" at bounding box center [166, 150] width 48 height 5
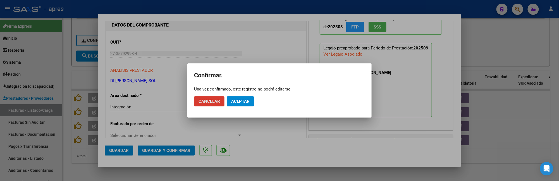
drag, startPoint x: 236, startPoint y: 104, endPoint x: 296, endPoint y: 34, distance: 91.6
click at [237, 101] on button "Aceptar" at bounding box center [240, 101] width 27 height 10
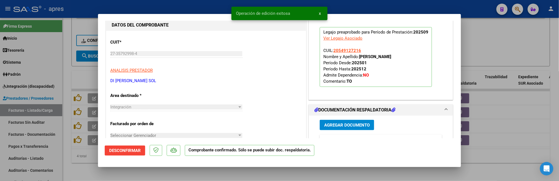
click at [80, 161] on div at bounding box center [279, 90] width 559 height 181
type input "$ 0,00"
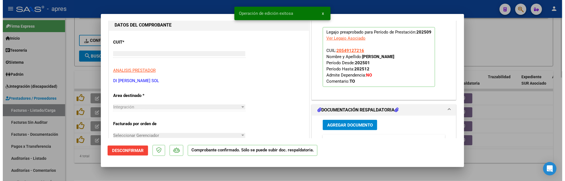
scroll to position [60, 0]
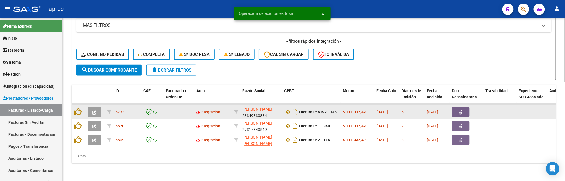
click at [96, 110] on icon "button" at bounding box center [94, 112] width 4 height 4
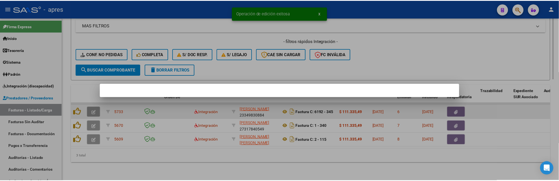
scroll to position [269, 0]
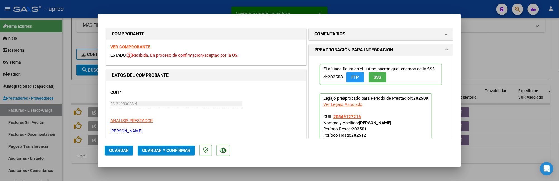
click at [137, 46] on strong "VER COMPROBANTE" at bounding box center [130, 46] width 40 height 5
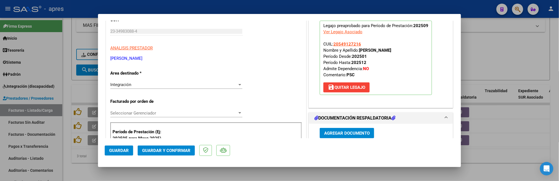
scroll to position [149, 0]
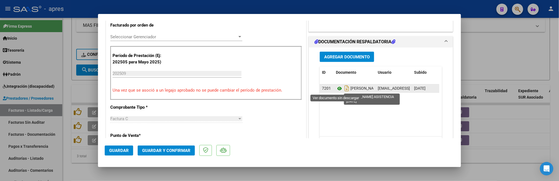
click at [336, 89] on icon at bounding box center [339, 88] width 7 height 7
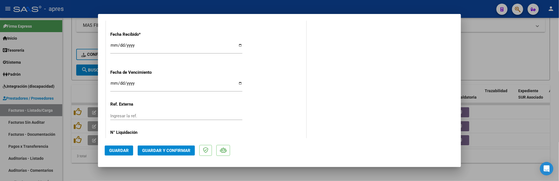
scroll to position [423, 0]
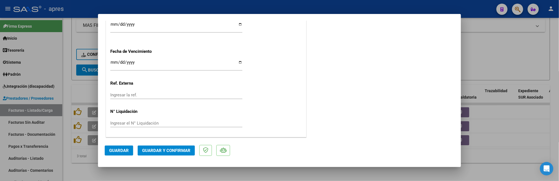
click at [112, 64] on input "Ingresar la fecha" at bounding box center [176, 64] width 132 height 9
type input "2025-10-18"
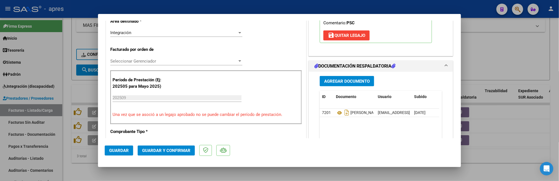
scroll to position [87, 0]
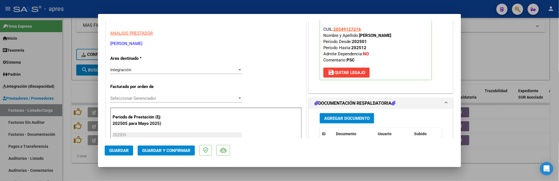
click at [156, 151] on span "Guardar y Confirmar" at bounding box center [166, 150] width 48 height 5
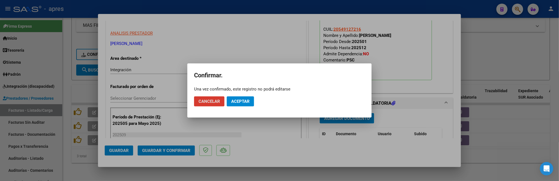
click at [239, 103] on span "Aceptar" at bounding box center [240, 101] width 18 height 5
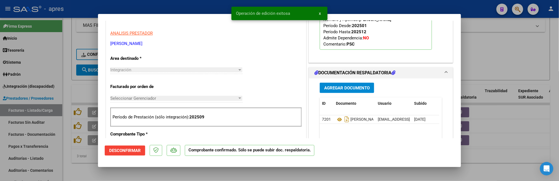
click at [83, 170] on div at bounding box center [279, 90] width 559 height 181
type input "$ 0,00"
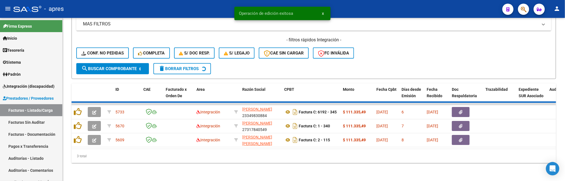
scroll to position [238, 0]
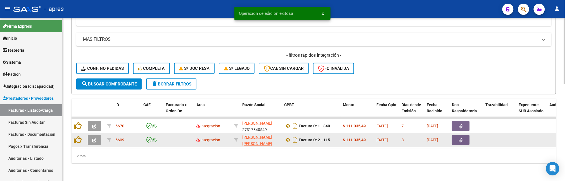
click at [92, 135] on button "button" at bounding box center [94, 140] width 13 height 10
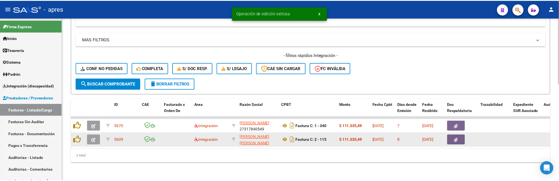
scroll to position [255, 0]
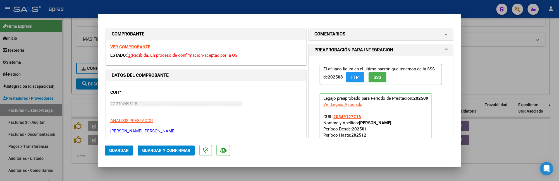
click at [121, 46] on strong "VER COMPROBANTE" at bounding box center [130, 46] width 40 height 5
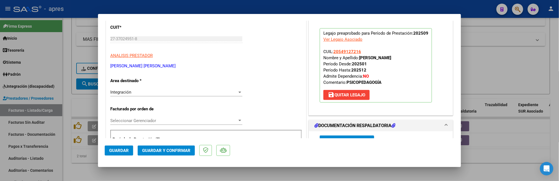
scroll to position [149, 0]
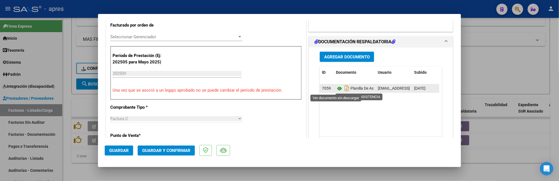
click at [337, 87] on icon at bounding box center [339, 88] width 7 height 7
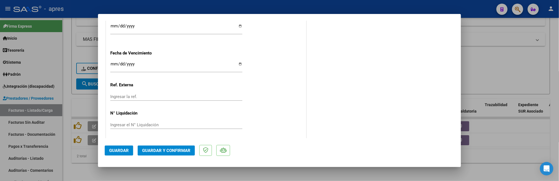
scroll to position [423, 0]
click at [113, 63] on input "Ingresar la fecha" at bounding box center [176, 64] width 132 height 9
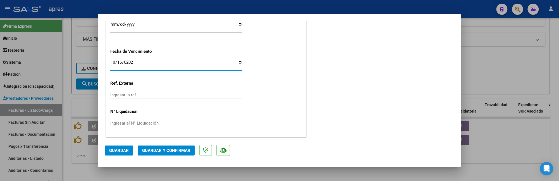
type input "2025-10-16"
click at [172, 152] on span "Guardar y Confirmar" at bounding box center [166, 150] width 48 height 5
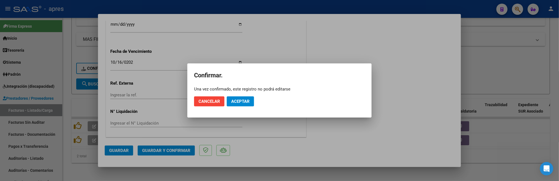
drag, startPoint x: 244, startPoint y: 94, endPoint x: 245, endPoint y: 99, distance: 4.8
click at [244, 94] on mat-dialog-actions "Cancelar Aceptar" at bounding box center [279, 101] width 171 height 19
click at [245, 99] on span "Aceptar" at bounding box center [240, 101] width 18 height 5
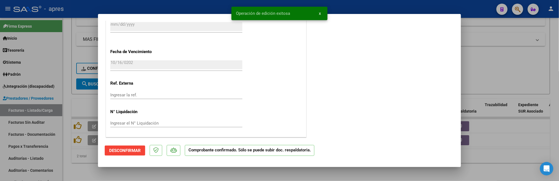
click at [69, 170] on div at bounding box center [279, 90] width 559 height 181
type input "$ 0,00"
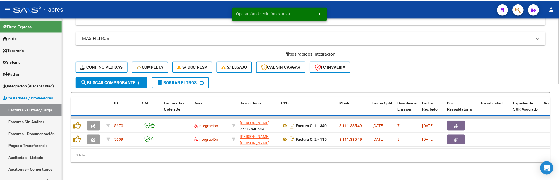
scroll to position [224, 0]
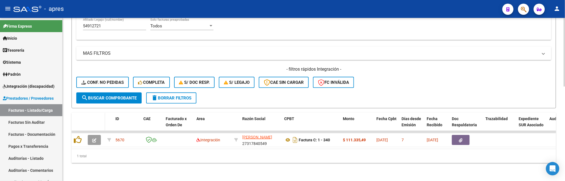
click at [93, 122] on datatable-header-cell at bounding box center [96, 125] width 20 height 25
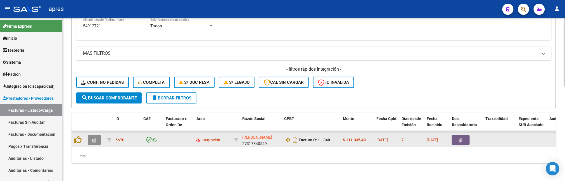
click at [93, 136] on button "button" at bounding box center [94, 140] width 13 height 10
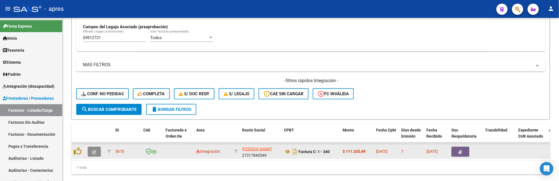
scroll to position [241, 0]
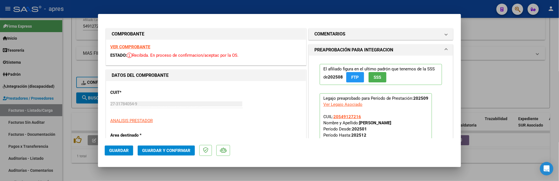
click at [139, 48] on strong "VER COMPROBANTE" at bounding box center [130, 46] width 40 height 5
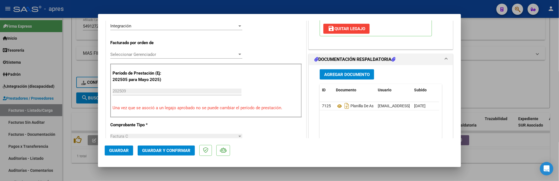
scroll to position [149, 0]
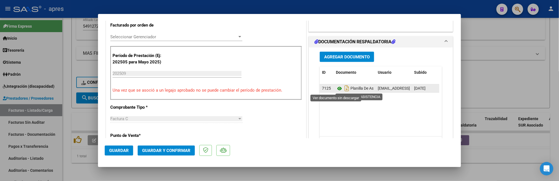
click at [336, 90] on icon at bounding box center [339, 88] width 7 height 7
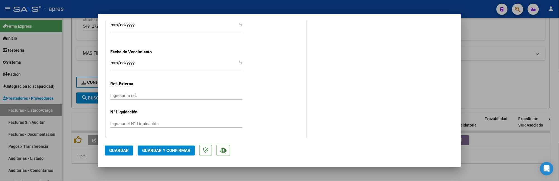
scroll to position [423, 0]
click at [112, 62] on input "Ingresar la fecha" at bounding box center [176, 64] width 132 height 9
type input "2025-10-17"
click at [186, 153] on button "Guardar y Confirmar" at bounding box center [166, 151] width 57 height 10
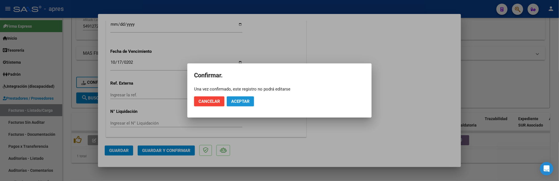
click at [245, 101] on span "Aceptar" at bounding box center [240, 101] width 18 height 5
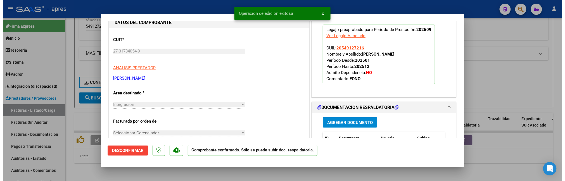
scroll to position [0, 0]
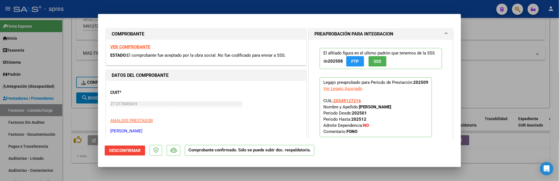
click at [73, 166] on div at bounding box center [279, 90] width 559 height 181
type input "$ 0,00"
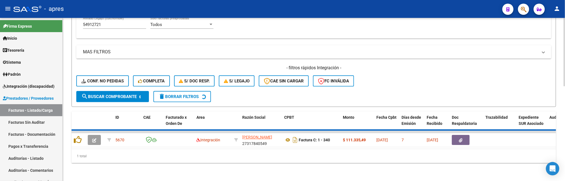
scroll to position [214, 0]
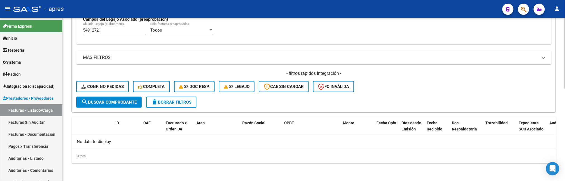
click at [104, 34] on div "54912721 Afiliado Legajo (cuil/nombre)" at bounding box center [114, 28] width 63 height 12
drag, startPoint x: 105, startPoint y: 32, endPoint x: 58, endPoint y: 28, distance: 47.2
click at [59, 31] on mat-sidenav-container "Firma Express Inicio Calendario SSS Instructivos Contacto OS Tesorería Extracto…" at bounding box center [282, 99] width 565 height 163
paste input "8710014"
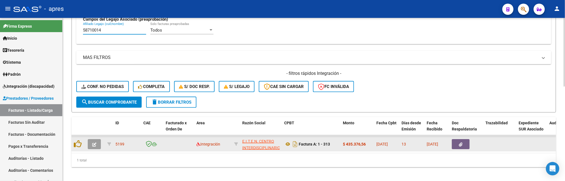
type input "58710014"
click at [99, 148] on button "button" at bounding box center [94, 144] width 13 height 10
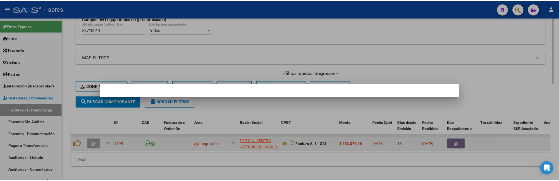
scroll to position [231, 0]
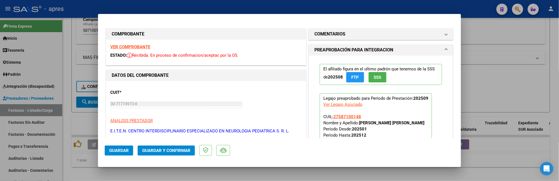
click at [140, 48] on strong "VER COMPROBANTE" at bounding box center [130, 46] width 40 height 5
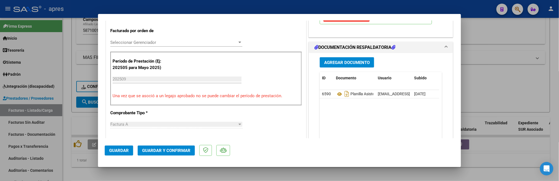
scroll to position [149, 0]
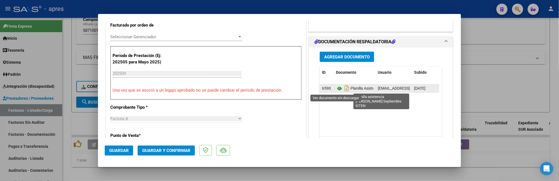
click at [336, 89] on icon at bounding box center [339, 88] width 7 height 7
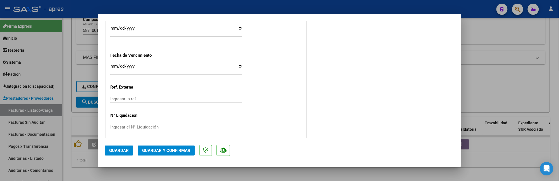
scroll to position [423, 0]
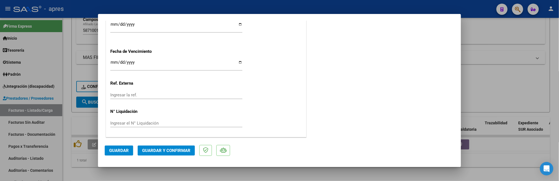
click at [112, 63] on input "Ingresar la fecha" at bounding box center [176, 64] width 132 height 9
type input "2025-10-11"
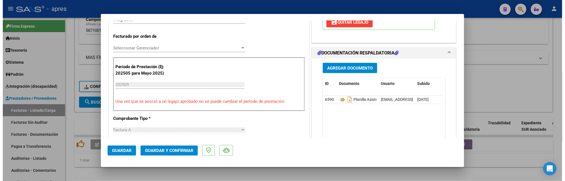
scroll to position [87, 0]
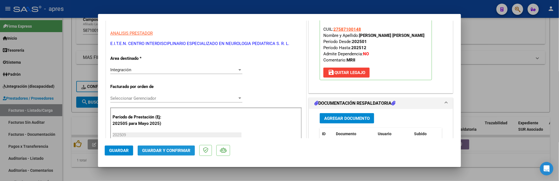
click at [171, 150] on span "Guardar y Confirmar" at bounding box center [166, 150] width 48 height 5
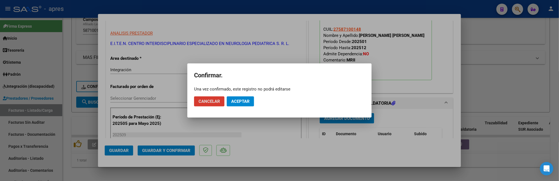
click at [243, 105] on button "Aceptar" at bounding box center [240, 101] width 27 height 10
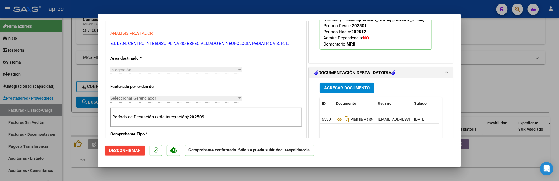
click at [77, 162] on div at bounding box center [279, 90] width 559 height 181
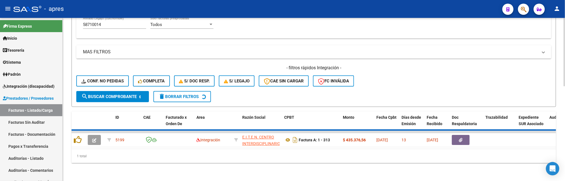
scroll to position [214, 0]
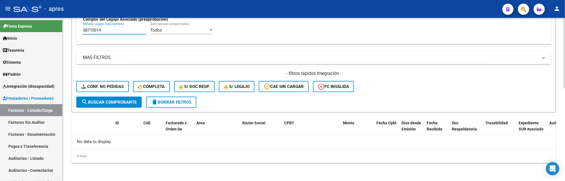
drag, startPoint x: 114, startPoint y: 30, endPoint x: 72, endPoint y: 29, distance: 42.8
paste input "7474433"
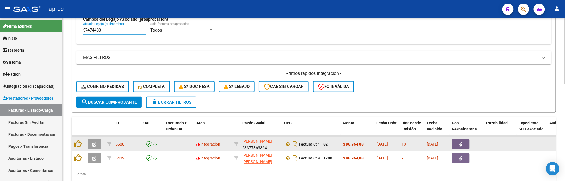
type input "57474433"
click at [96, 143] on icon "button" at bounding box center [94, 145] width 4 height 4
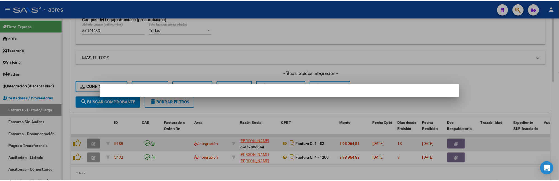
scroll to position [231, 0]
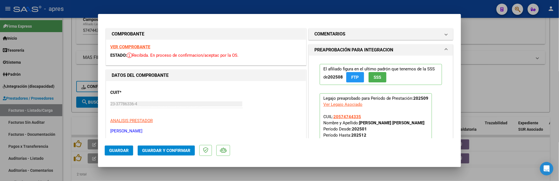
click at [120, 49] on strong "VER COMPROBANTE" at bounding box center [130, 46] width 40 height 5
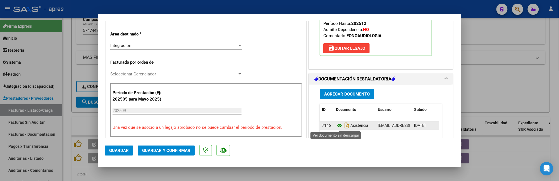
click at [338, 126] on icon at bounding box center [339, 125] width 7 height 7
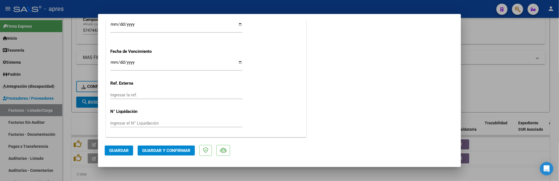
scroll to position [423, 0]
click at [181, 145] on mat-dialog-actions "Guardar Guardar y Confirmar" at bounding box center [280, 149] width 350 height 22
click at [181, 150] on span "Guardar y Confirmar" at bounding box center [166, 150] width 48 height 5
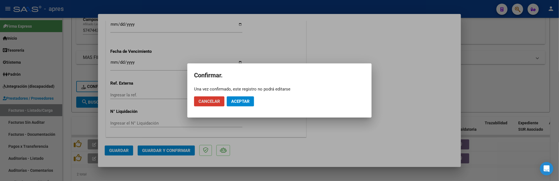
drag, startPoint x: 237, startPoint y: 104, endPoint x: 310, endPoint y: 35, distance: 100.6
click at [239, 102] on button "Aceptar" at bounding box center [240, 101] width 27 height 10
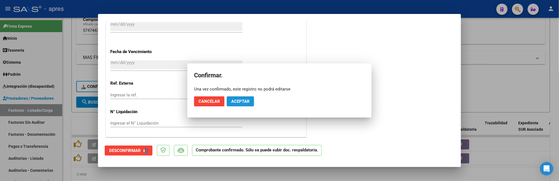
scroll to position [388, 0]
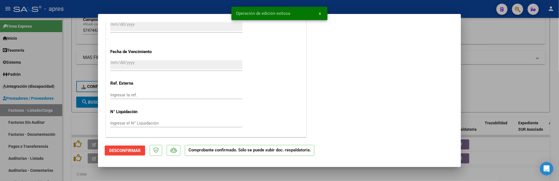
click at [70, 171] on div at bounding box center [279, 90] width 559 height 181
type input "$ 0,00"
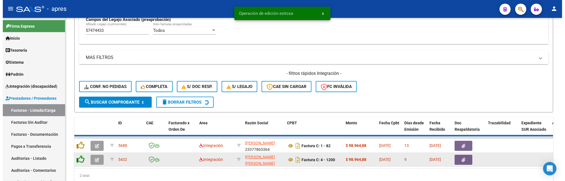
scroll to position [214, 0]
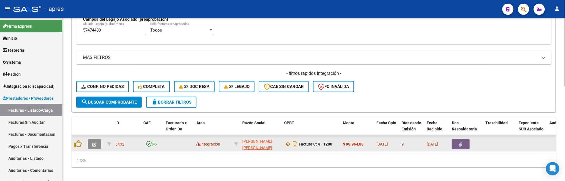
click at [92, 144] on icon "button" at bounding box center [94, 145] width 4 height 4
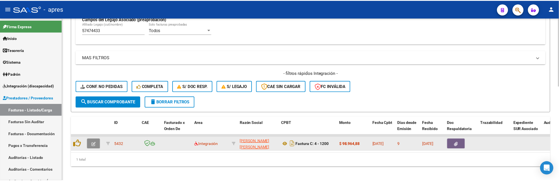
scroll to position [231, 0]
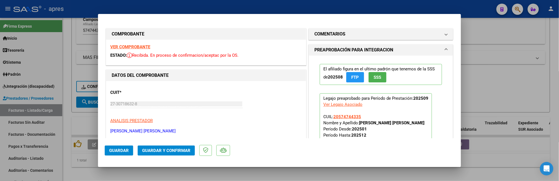
click at [141, 46] on strong "VER COMPROBANTE" at bounding box center [130, 46] width 40 height 5
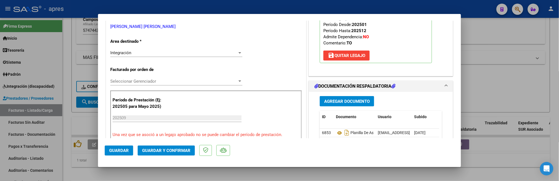
scroll to position [149, 0]
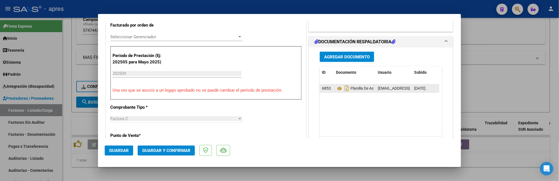
click at [336, 85] on div "Planilla De Asistencia" at bounding box center [354, 88] width 37 height 9
click at [337, 90] on icon at bounding box center [339, 88] width 7 height 7
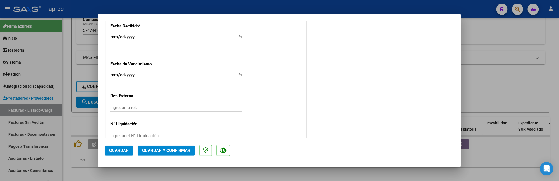
scroll to position [423, 0]
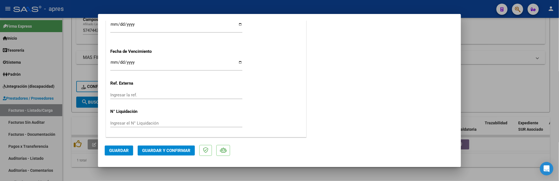
click at [183, 149] on span "Guardar y Confirmar" at bounding box center [166, 150] width 48 height 5
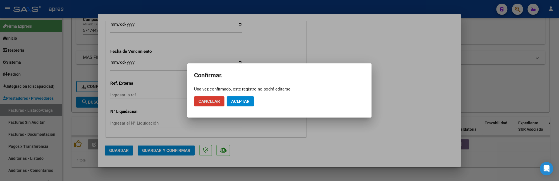
click at [246, 101] on span "Aceptar" at bounding box center [240, 101] width 18 height 5
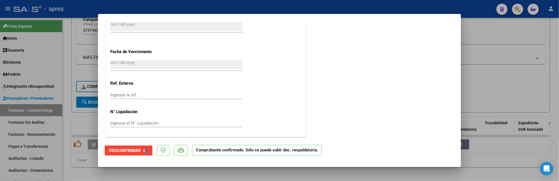
scroll to position [388, 0]
click at [73, 117] on div at bounding box center [279, 90] width 559 height 181
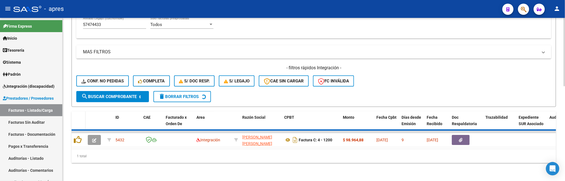
scroll to position [214, 0]
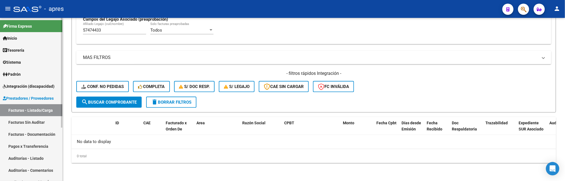
drag, startPoint x: 104, startPoint y: 31, endPoint x: 26, endPoint y: 39, distance: 78.1
click at [27, 38] on mat-sidenav-container "Firma Express Inicio Calendario SSS Instructivos Contacto OS Tesorería Extracto…" at bounding box center [282, 99] width 565 height 163
paste input "259527"
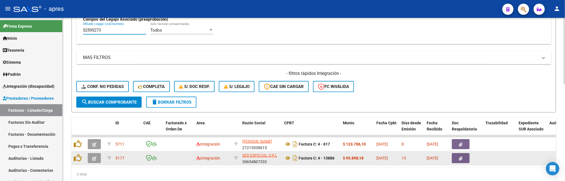
type input "52595273"
click at [99, 156] on button "button" at bounding box center [94, 158] width 13 height 10
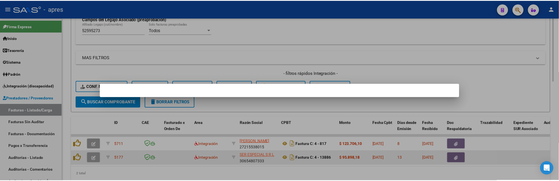
scroll to position [231, 0]
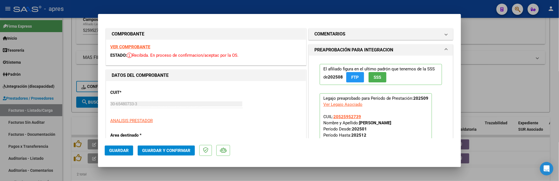
click at [137, 46] on strong "VER COMPROBANTE" at bounding box center [130, 46] width 40 height 5
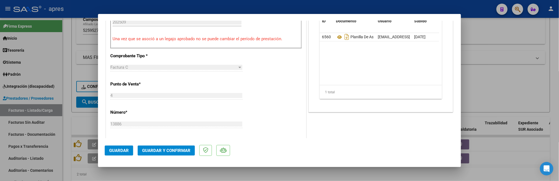
scroll to position [149, 0]
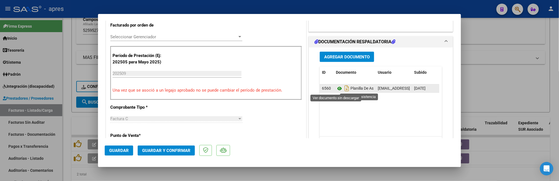
click at [338, 87] on icon at bounding box center [339, 88] width 7 height 7
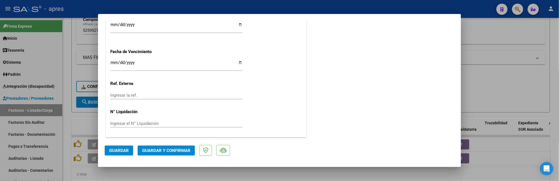
scroll to position [423, 0]
click at [169, 148] on span "Guardar y Confirmar" at bounding box center [166, 150] width 48 height 5
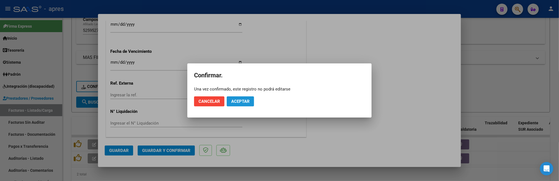
click at [250, 101] on span "Aceptar" at bounding box center [240, 101] width 18 height 5
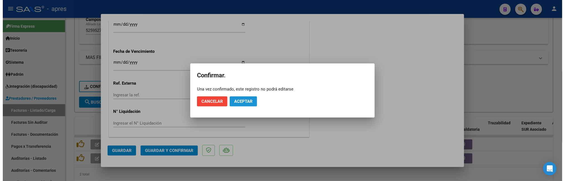
scroll to position [388, 0]
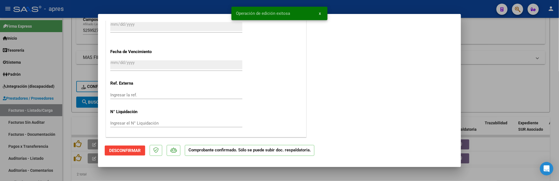
click at [64, 121] on div at bounding box center [279, 90] width 559 height 181
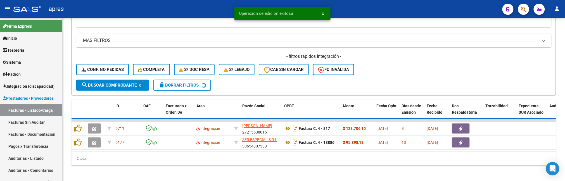
scroll to position [214, 0]
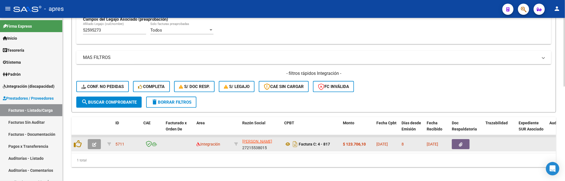
click at [95, 144] on icon "button" at bounding box center [94, 145] width 4 height 4
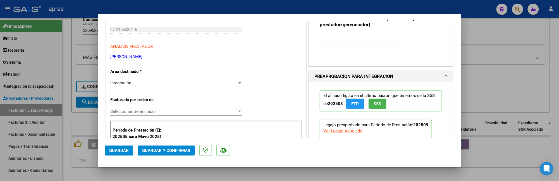
scroll to position [224, 0]
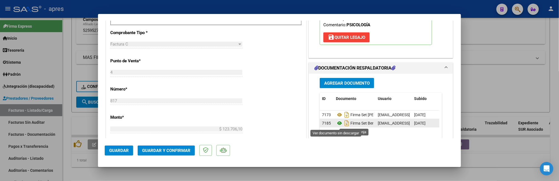
click at [337, 125] on icon at bounding box center [339, 123] width 7 height 7
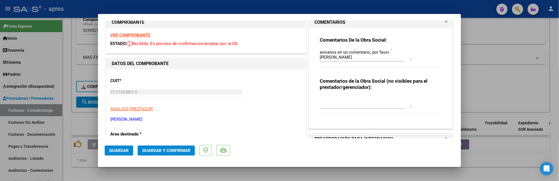
scroll to position [0, 0]
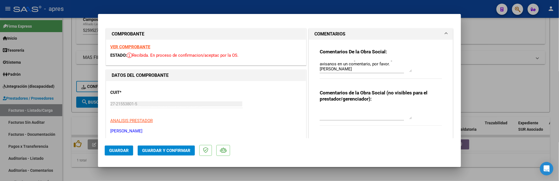
click at [129, 46] on strong "VER COMPROBANTE" at bounding box center [130, 46] width 40 height 5
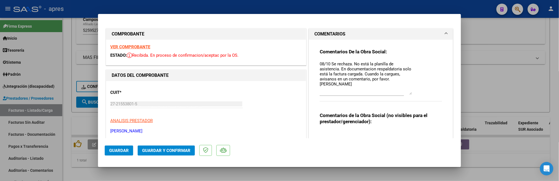
drag, startPoint x: 406, startPoint y: 68, endPoint x: 406, endPoint y: 91, distance: 22.6
click at [406, 91] on textarea "08/10 Se rechaza. No está la planilla de asistencia. En documentacion respaldat…" at bounding box center [366, 78] width 92 height 34
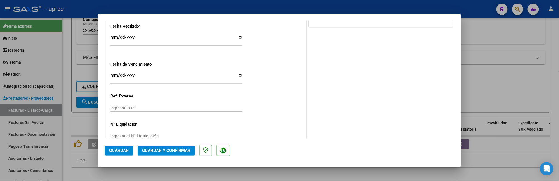
scroll to position [423, 0]
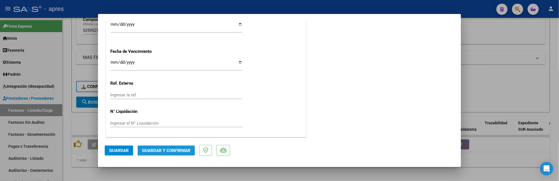
click at [155, 153] on button "Guardar y Confirmar" at bounding box center [166, 151] width 57 height 10
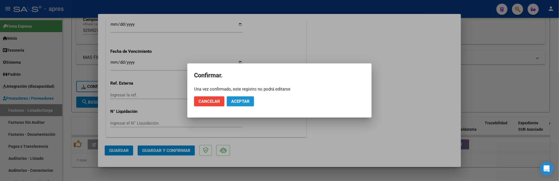
click at [245, 99] on span "Aceptar" at bounding box center [240, 101] width 18 height 5
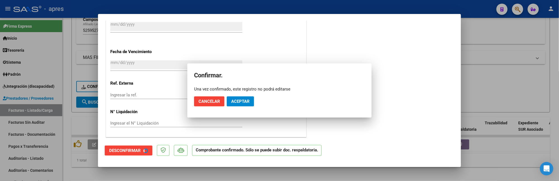
scroll to position [388, 0]
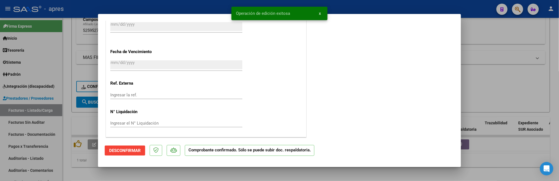
click at [71, 114] on div at bounding box center [279, 90] width 559 height 181
type input "$ 0,00"
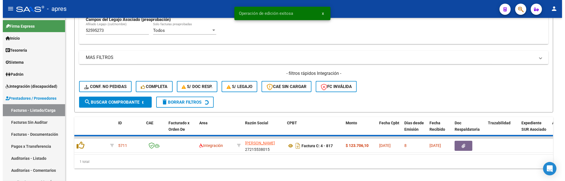
scroll to position [214, 0]
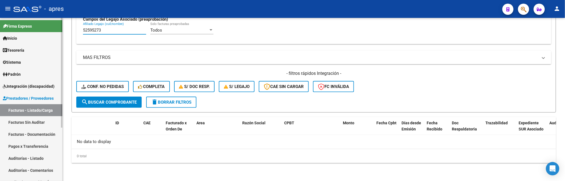
drag, startPoint x: 101, startPoint y: 32, endPoint x: 48, endPoint y: 30, distance: 53.1
click at [48, 30] on mat-sidenav-container "Firma Express Inicio Calendario SSS Instructivos Contacto OS Tesorería Extracto…" at bounding box center [282, 99] width 565 height 163
paste input "7635467"
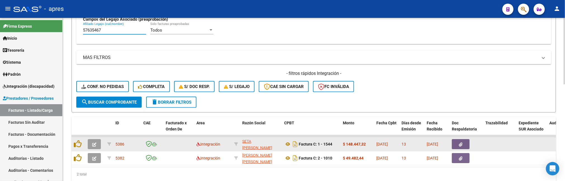
type input "57635467"
click at [95, 146] on icon "button" at bounding box center [94, 145] width 4 height 4
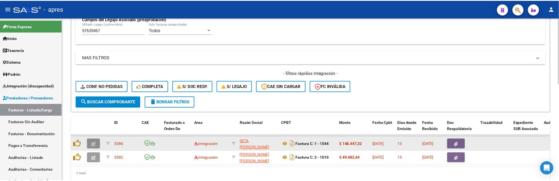
scroll to position [231, 0]
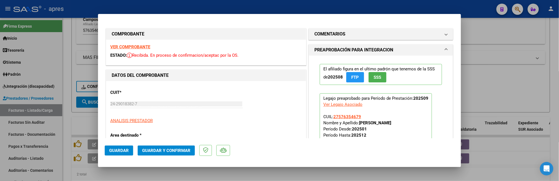
click at [148, 48] on strong "VER COMPROBANTE" at bounding box center [130, 46] width 40 height 5
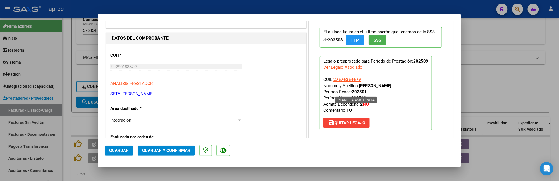
scroll to position [186, 0]
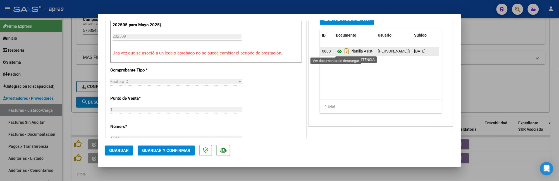
click at [336, 53] on icon at bounding box center [339, 51] width 7 height 7
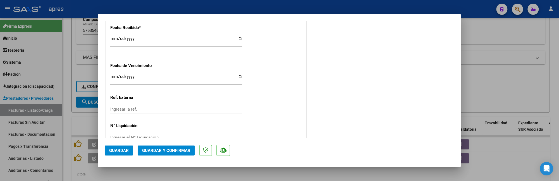
scroll to position [410, 0]
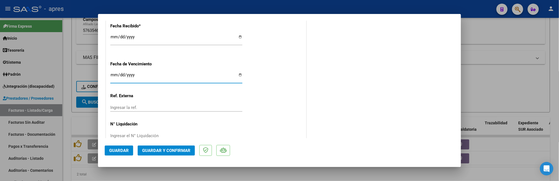
click at [112, 77] on input "Ingresar la fecha" at bounding box center [176, 77] width 132 height 9
type input "2025-10-11"
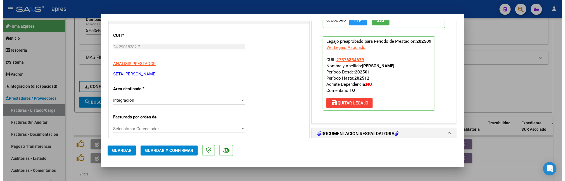
scroll to position [0, 0]
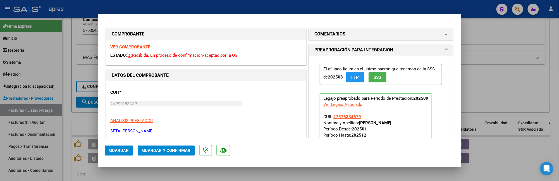
click at [166, 150] on span "Guardar y Confirmar" at bounding box center [166, 150] width 48 height 5
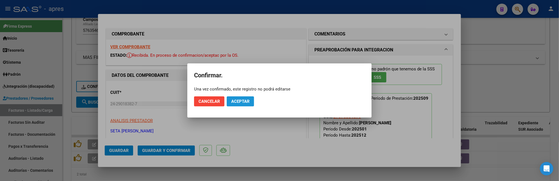
drag, startPoint x: 243, startPoint y: 99, endPoint x: 302, endPoint y: 20, distance: 98.6
click at [243, 99] on span "Aceptar" at bounding box center [240, 101] width 18 height 5
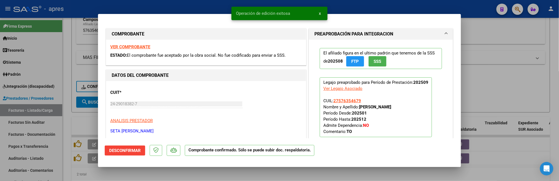
click at [70, 120] on div at bounding box center [279, 90] width 559 height 181
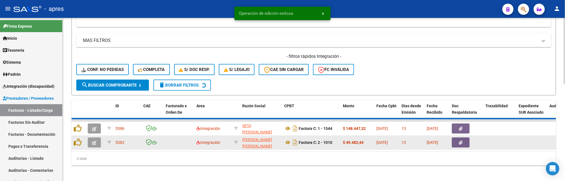
scroll to position [214, 0]
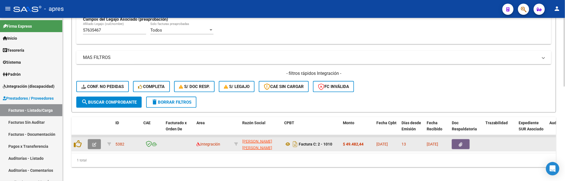
click at [96, 146] on icon "button" at bounding box center [94, 145] width 4 height 4
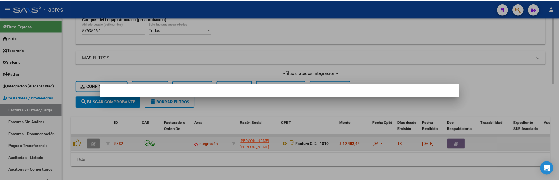
scroll to position [231, 0]
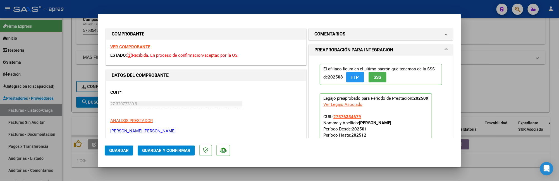
click at [144, 45] on strong "VER COMPROBANTE" at bounding box center [130, 46] width 40 height 5
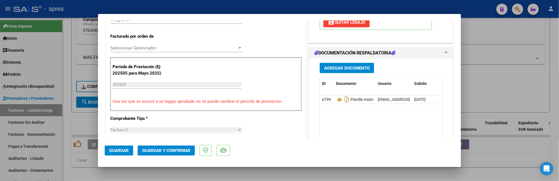
scroll to position [149, 0]
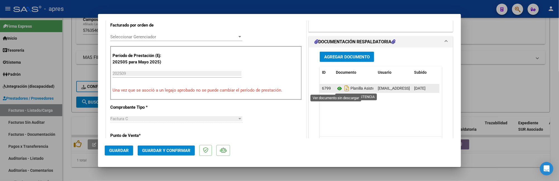
click at [336, 88] on icon at bounding box center [339, 88] width 7 height 7
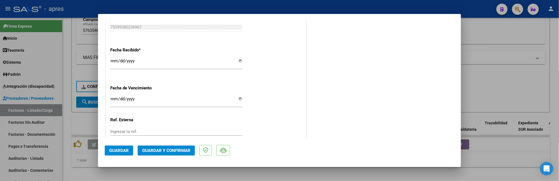
scroll to position [423, 0]
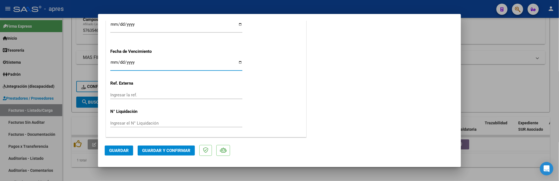
click at [110, 63] on input "Ingresar la fecha" at bounding box center [176, 64] width 132 height 9
click at [158, 148] on span "Guardar y Confirmar" at bounding box center [166, 150] width 48 height 5
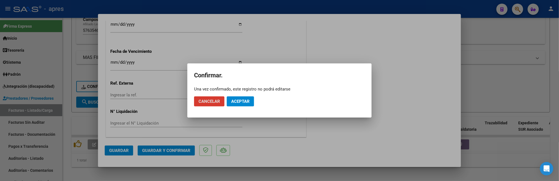
drag, startPoint x: 238, startPoint y: 104, endPoint x: 250, endPoint y: 72, distance: 34.4
click at [238, 103] on button "Aceptar" at bounding box center [240, 101] width 27 height 10
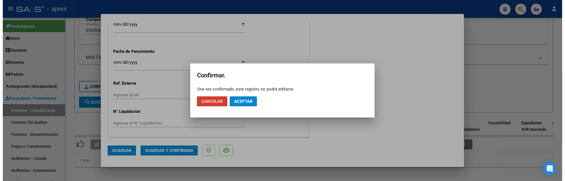
scroll to position [388, 0]
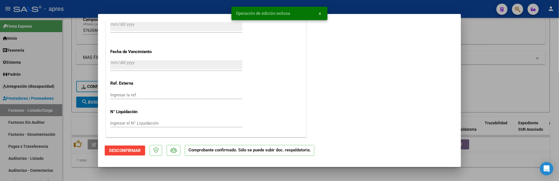
click at [71, 92] on div at bounding box center [279, 90] width 559 height 181
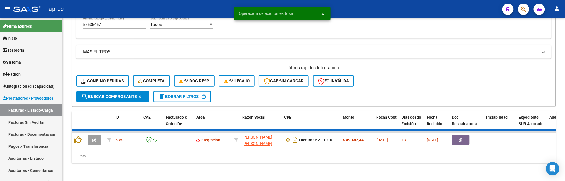
scroll to position [214, 0]
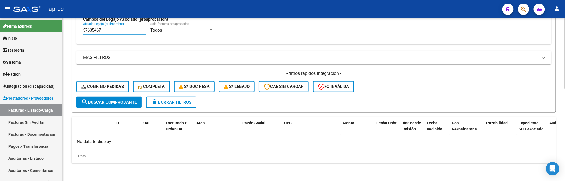
drag, startPoint x: 111, startPoint y: 32, endPoint x: 79, endPoint y: 31, distance: 31.6
click at [79, 31] on div "Todos Cargado en Para Enviar SSS Período De Prestación Campos del Archivo de Re…" at bounding box center [313, 3] width 475 height 81
paste input "2626064"
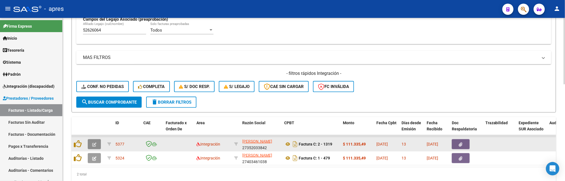
click at [96, 144] on icon "button" at bounding box center [94, 145] width 4 height 4
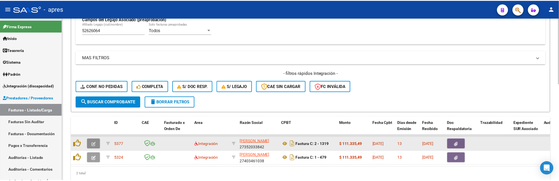
scroll to position [231, 0]
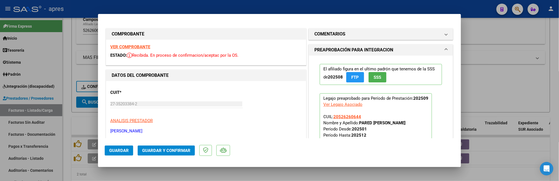
click at [116, 46] on strong "VER COMPROBANTE" at bounding box center [130, 46] width 40 height 5
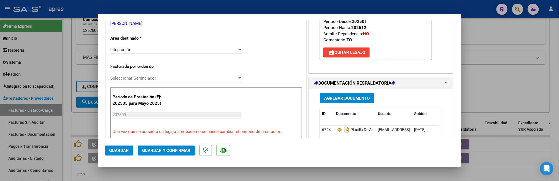
scroll to position [112, 0]
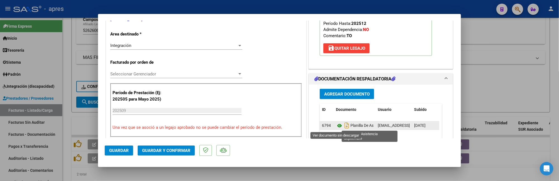
click at [336, 127] on icon at bounding box center [339, 125] width 7 height 7
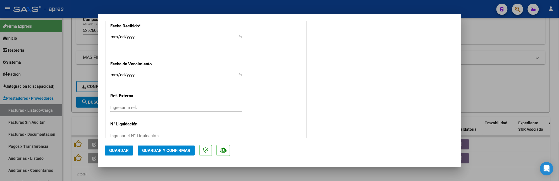
scroll to position [423, 0]
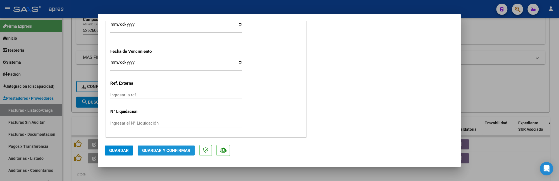
click at [178, 153] on span "Guardar y Confirmar" at bounding box center [166, 150] width 48 height 5
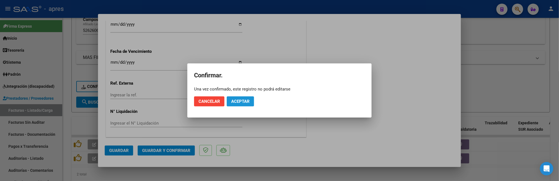
drag, startPoint x: 243, startPoint y: 97, endPoint x: 248, endPoint y: 93, distance: 6.4
click at [244, 96] on button "Aceptar" at bounding box center [240, 101] width 27 height 10
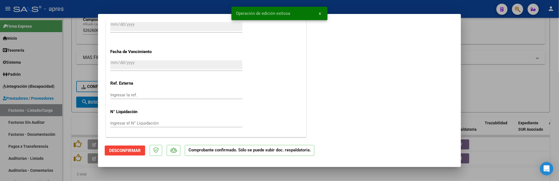
click at [64, 108] on div at bounding box center [279, 90] width 559 height 181
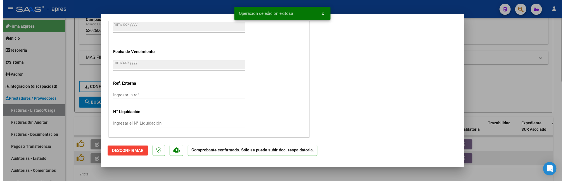
scroll to position [492, 0]
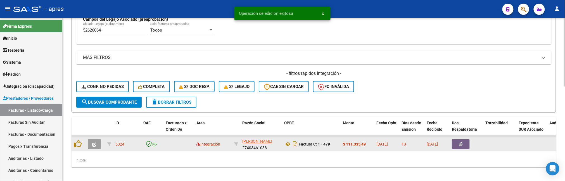
click at [96, 145] on icon "button" at bounding box center [94, 145] width 4 height 4
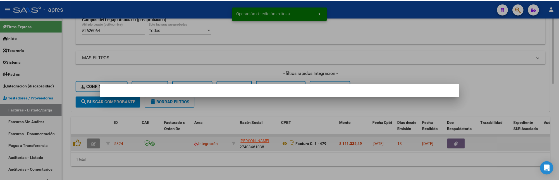
scroll to position [231, 0]
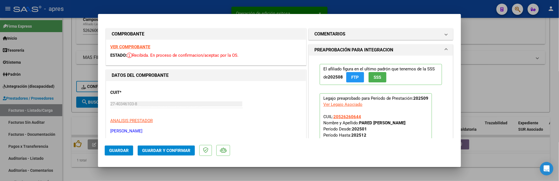
click at [148, 48] on strong "VER COMPROBANTE" at bounding box center [130, 46] width 40 height 5
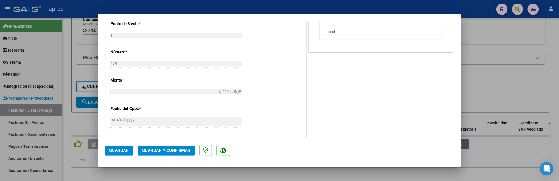
scroll to position [149, 0]
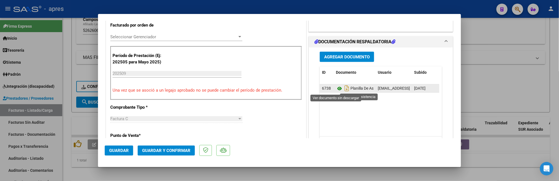
click at [337, 90] on icon at bounding box center [339, 88] width 7 height 7
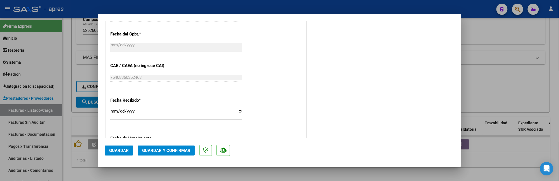
scroll to position [410, 0]
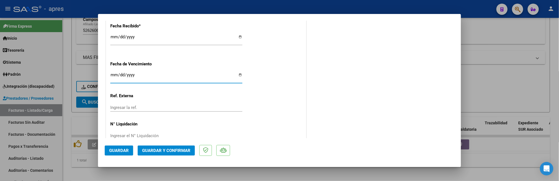
click at [111, 75] on input "Ingresar la fecha" at bounding box center [176, 77] width 132 height 9
click at [179, 149] on span "Guardar y Confirmar" at bounding box center [166, 150] width 48 height 5
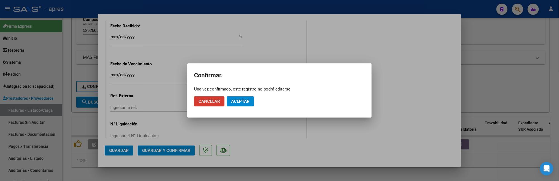
drag, startPoint x: 245, startPoint y: 99, endPoint x: 251, endPoint y: 89, distance: 11.5
click at [246, 99] on span "Aceptar" at bounding box center [240, 101] width 18 height 5
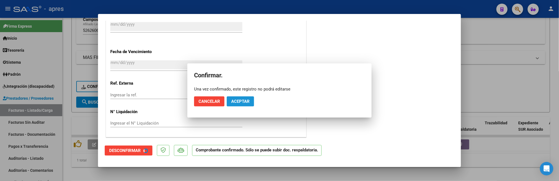
scroll to position [375, 0]
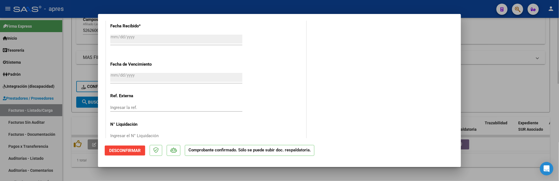
drag, startPoint x: 63, startPoint y: 167, endPoint x: 65, endPoint y: 181, distance: 14.1
click at [63, 167] on div at bounding box center [279, 90] width 559 height 181
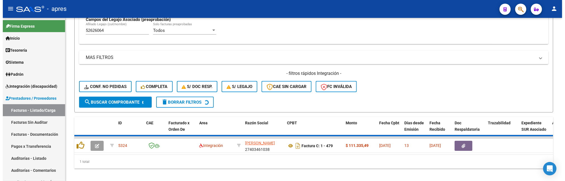
scroll to position [214, 0]
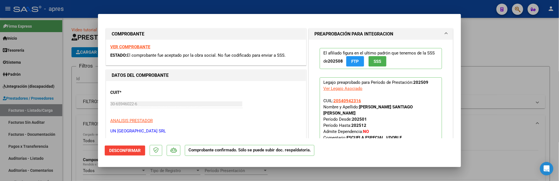
scroll to position [261, 0]
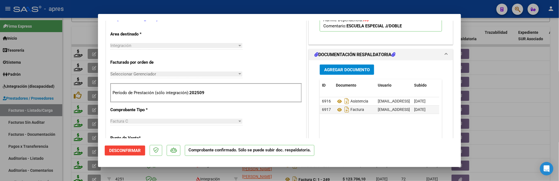
click at [69, 128] on div at bounding box center [279, 90] width 559 height 181
type input "$ 0,00"
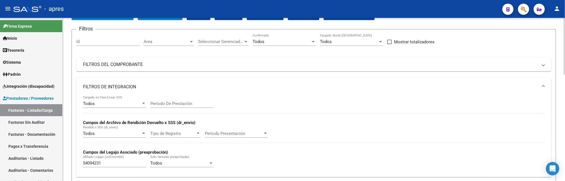
scroll to position [0, 0]
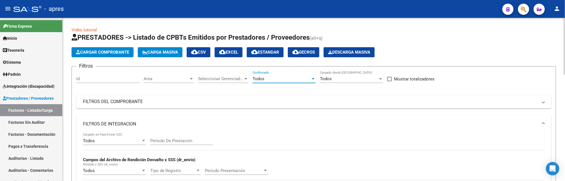
click at [266, 78] on div "Todos" at bounding box center [282, 78] width 58 height 5
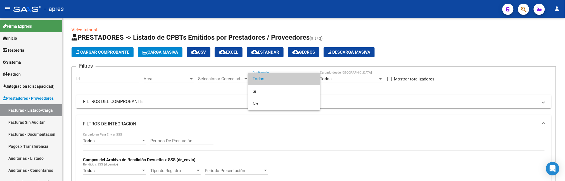
click at [474, 89] on div at bounding box center [282, 90] width 565 height 181
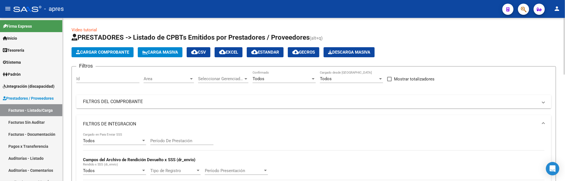
click at [370, 95] on mat-expansion-panel-header "FILTROS DEL COMPROBANTE" at bounding box center [313, 101] width 475 height 13
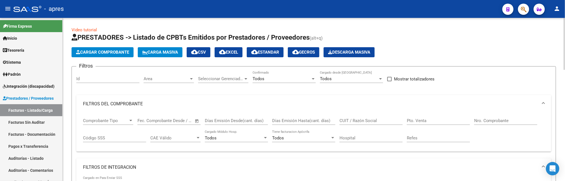
click at [369, 120] on input "CUIT / Razón Social" at bounding box center [371, 120] width 63 height 5
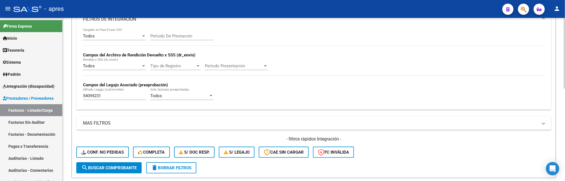
scroll to position [186, 0]
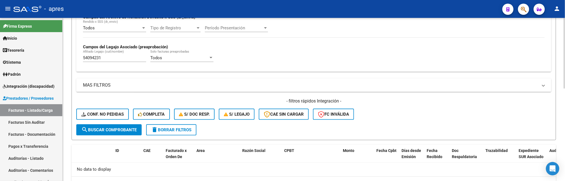
click at [104, 127] on span "search Buscar Comprobante" at bounding box center [108, 129] width 55 height 5
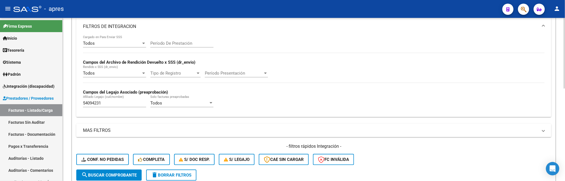
scroll to position [37, 0]
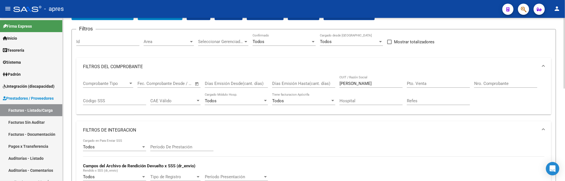
click at [363, 83] on input "aguirre cris" at bounding box center [371, 83] width 63 height 5
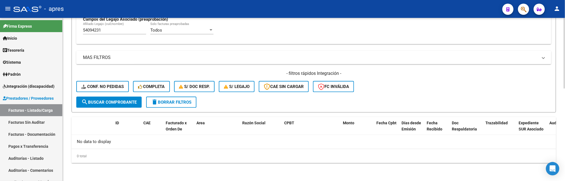
type input "aguirre cristina"
click at [111, 100] on span "search Buscar Comprobante" at bounding box center [108, 102] width 55 height 5
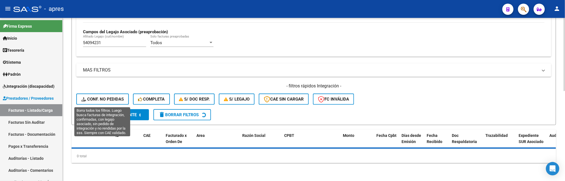
scroll to position [214, 0]
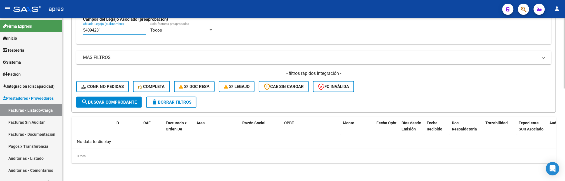
drag, startPoint x: 124, startPoint y: 31, endPoint x: 69, endPoint y: 31, distance: 55.3
paste input "3751479"
type input "5"
click at [111, 98] on button "search Buscar Comprobante" at bounding box center [108, 102] width 65 height 11
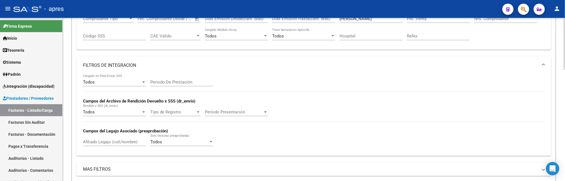
scroll to position [65, 0]
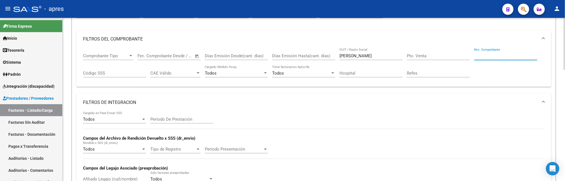
click at [494, 54] on input "Nro. Comprobante" at bounding box center [505, 55] width 63 height 5
type input "448"
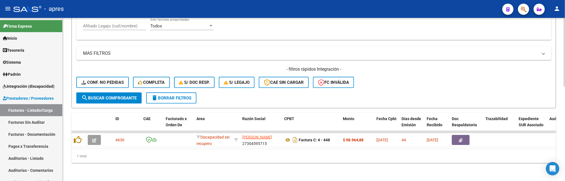
scroll to position [224, 0]
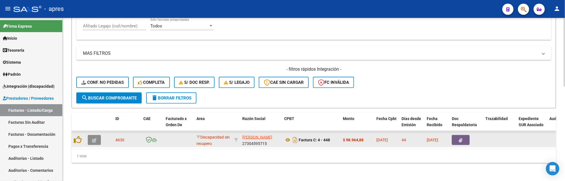
click at [97, 135] on button "button" at bounding box center [94, 140] width 13 height 10
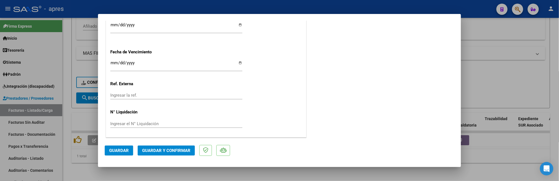
scroll to position [368, 0]
click at [168, 149] on span "Guardar y Confirmar" at bounding box center [166, 150] width 48 height 5
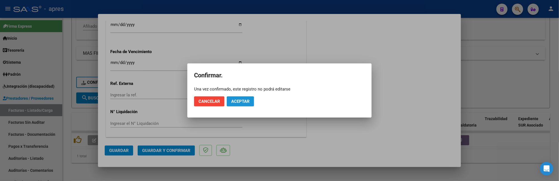
click at [240, 99] on span "Aceptar" at bounding box center [240, 101] width 18 height 5
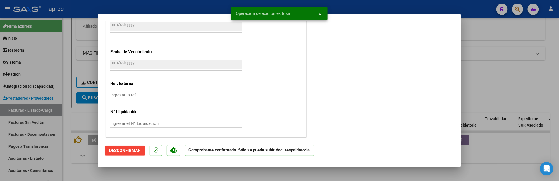
click at [64, 121] on div at bounding box center [279, 90] width 559 height 181
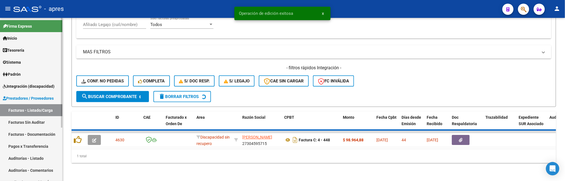
scroll to position [224, 0]
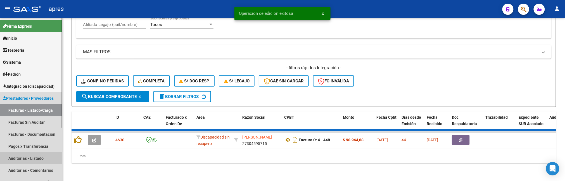
click at [30, 159] on link "Auditorías - Listado" at bounding box center [31, 158] width 62 height 12
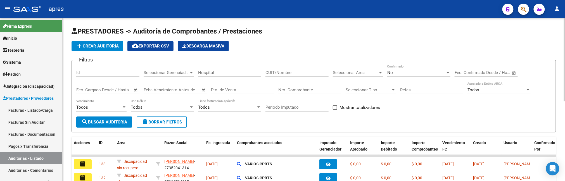
click at [104, 46] on span "add Crear Auditoría" at bounding box center [97, 46] width 43 height 5
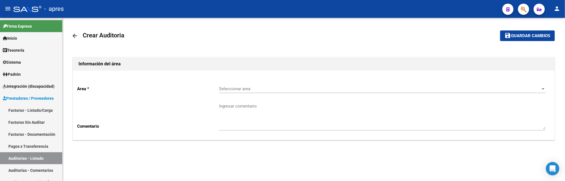
click at [248, 91] on span "Seleccionar area" at bounding box center [380, 88] width 322 height 5
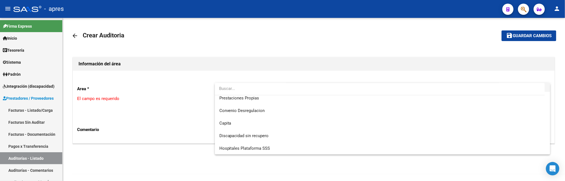
scroll to position [54, 0]
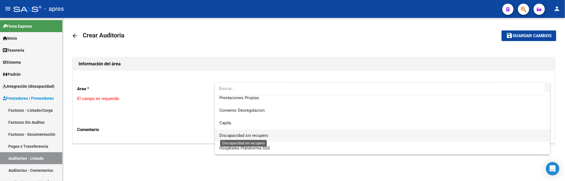
click at [241, 134] on span "Discapacidad sin recupero" at bounding box center [243, 135] width 49 height 5
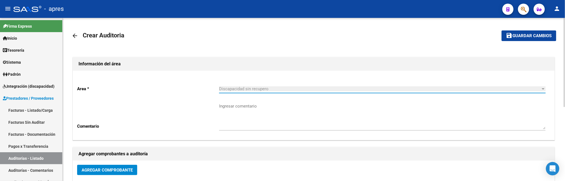
scroll to position [112, 0]
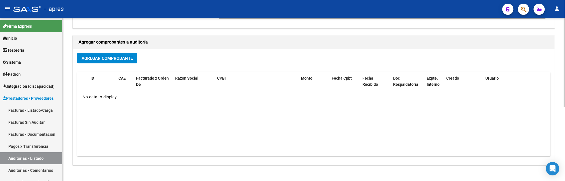
click at [119, 57] on span "Agregar Comprobante" at bounding box center [107, 58] width 51 height 5
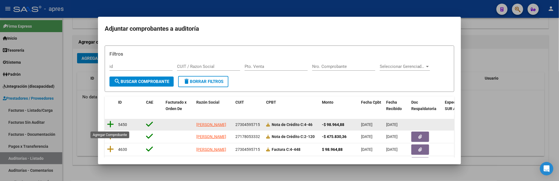
click at [111, 124] on icon at bounding box center [110, 124] width 7 height 8
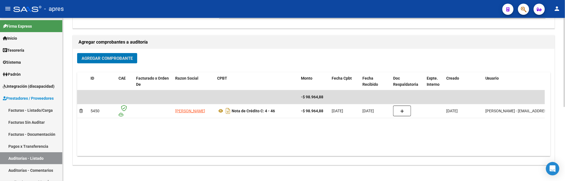
click at [103, 65] on div "Agregar Comprobante" at bounding box center [313, 60] width 473 height 15
click at [104, 60] on span "Agregar Comprobante" at bounding box center [107, 58] width 51 height 5
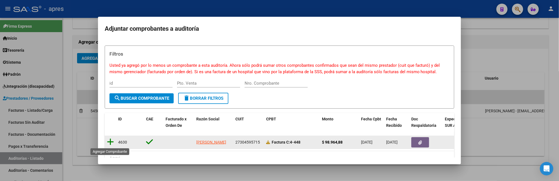
click at [110, 143] on icon at bounding box center [110, 142] width 7 height 8
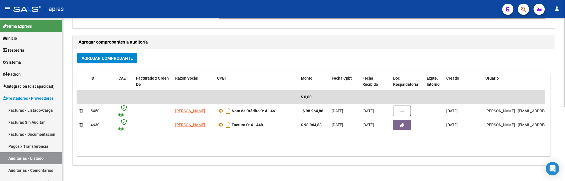
click at [339, 139] on datatable-body "$ 0,00 5450 AGUIRRE CRISTINA VANESA Nota de Crédito C: 4 - 46 -$ 98.964,88 01/1…" at bounding box center [311, 123] width 468 height 66
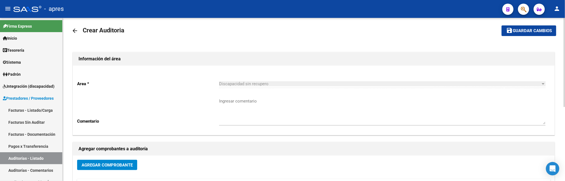
scroll to position [0, 0]
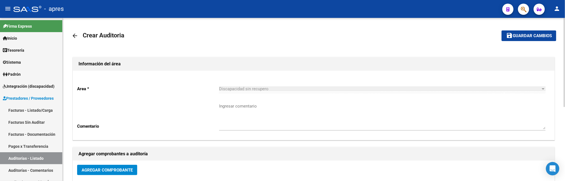
click at [513, 36] on span "Guardar cambios" at bounding box center [532, 36] width 39 height 5
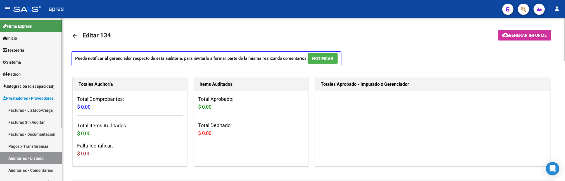
click at [24, 108] on link "Facturas - Listado/Carga" at bounding box center [31, 110] width 62 height 12
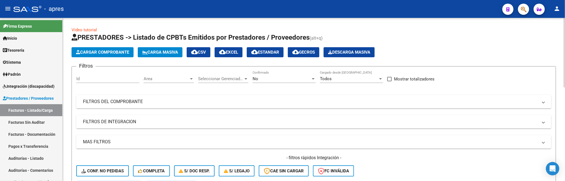
click at [165, 105] on mat-panel-title "FILTROS DEL COMPROBANTE" at bounding box center [310, 102] width 455 height 6
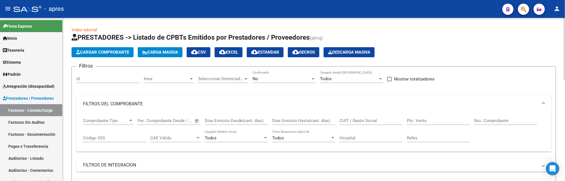
click at [165, 105] on mat-panel-title "FILTROS DEL COMPROBANTE" at bounding box center [310, 104] width 455 height 6
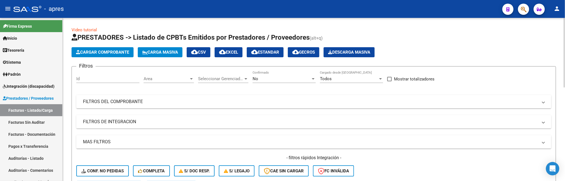
click at [125, 124] on mat-panel-title "FILTROS DE INTEGRACION" at bounding box center [310, 122] width 455 height 6
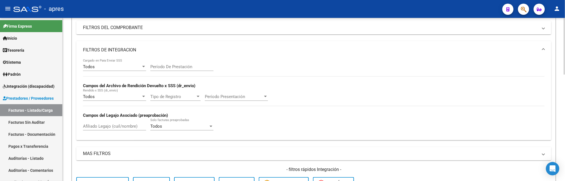
scroll to position [74, 0]
click at [108, 125] on input "Afiliado Legajo (cuil/nombre)" at bounding box center [114, 126] width 63 height 5
paste input "57474433"
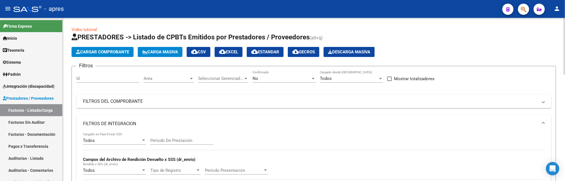
scroll to position [0, 0]
type input "57474433"
click at [282, 76] on div "No Confirmado" at bounding box center [284, 77] width 63 height 12
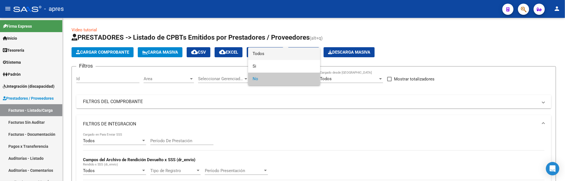
click at [278, 57] on span "Todos" at bounding box center [284, 54] width 63 height 13
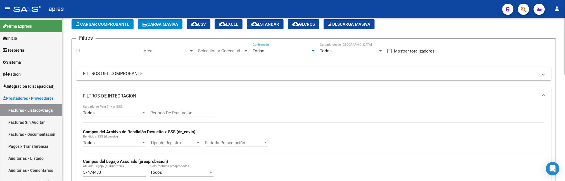
scroll to position [149, 0]
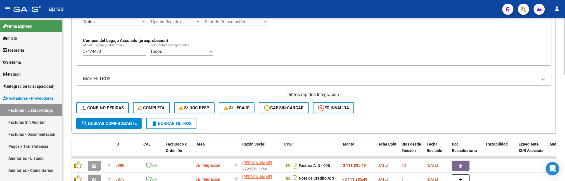
click at [111, 126] on button "search Buscar Comprobante" at bounding box center [108, 123] width 65 height 11
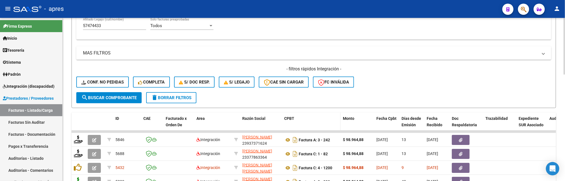
scroll to position [186, 0]
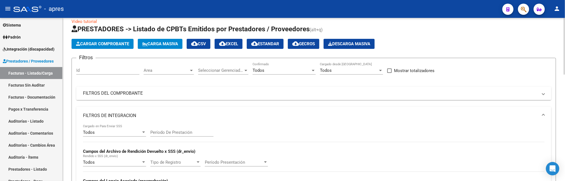
scroll to position [0, 0]
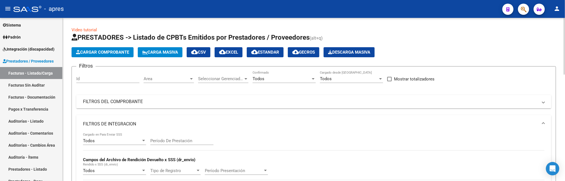
click at [340, 102] on mat-panel-title "FILTROS DEL COMPROBANTE" at bounding box center [310, 102] width 455 height 6
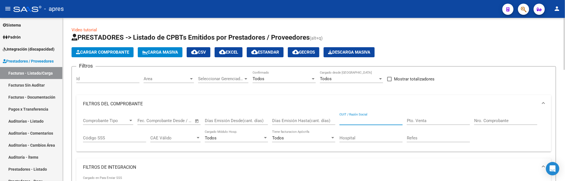
click at [362, 120] on input "CUIT / Razón Social" at bounding box center [371, 120] width 63 height 5
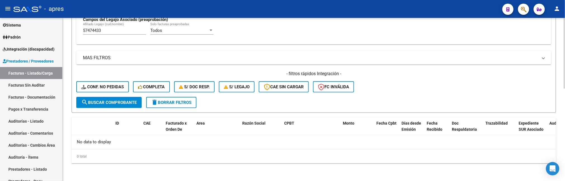
scroll to position [214, 0]
type input "3056024302"
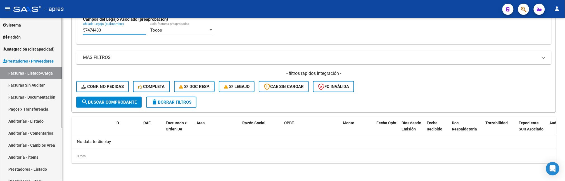
drag, startPoint x: 108, startPoint y: 28, endPoint x: 39, endPoint y: 41, distance: 69.4
click at [41, 41] on mat-sidenav-container "Firma Express Inicio Calendario SSS Instructivos Contacto OS Tesorería Extracto…" at bounding box center [282, 99] width 565 height 163
click at [131, 104] on span "search Buscar Comprobante" at bounding box center [108, 102] width 55 height 5
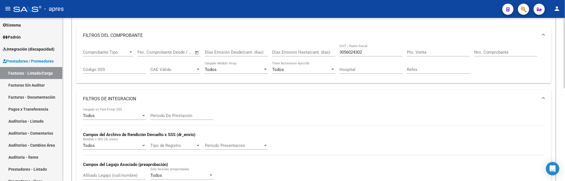
scroll to position [65, 0]
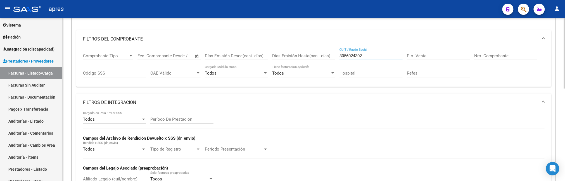
click at [345, 57] on input "3056024302" at bounding box center [371, 55] width 63 height 5
click at [361, 55] on input "30-56024302" at bounding box center [371, 55] width 63 height 5
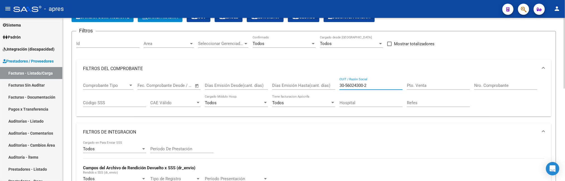
scroll to position [27, 0]
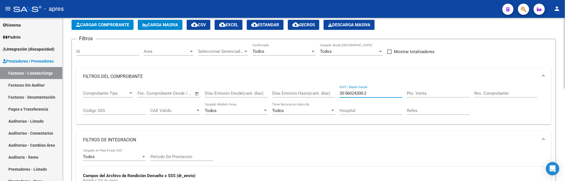
click at [346, 93] on input "30-56024300-2" at bounding box center [371, 93] width 63 height 5
click at [364, 93] on input "3056024300-2" at bounding box center [371, 93] width 63 height 5
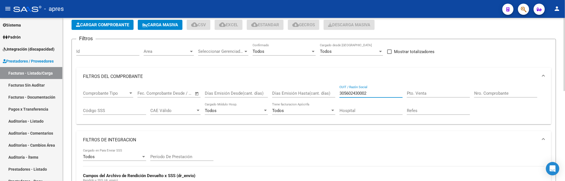
click at [357, 94] on input "305602430002" at bounding box center [371, 93] width 63 height 5
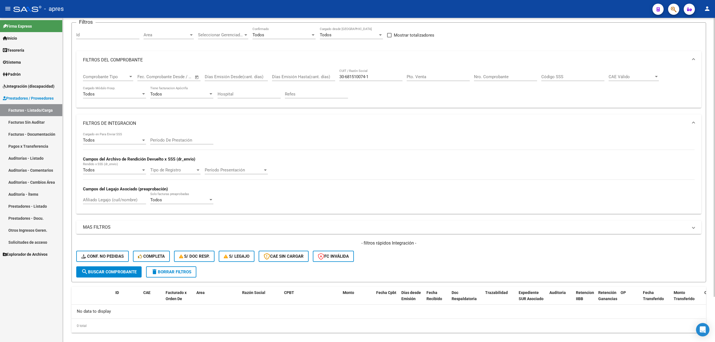
scroll to position [0, 0]
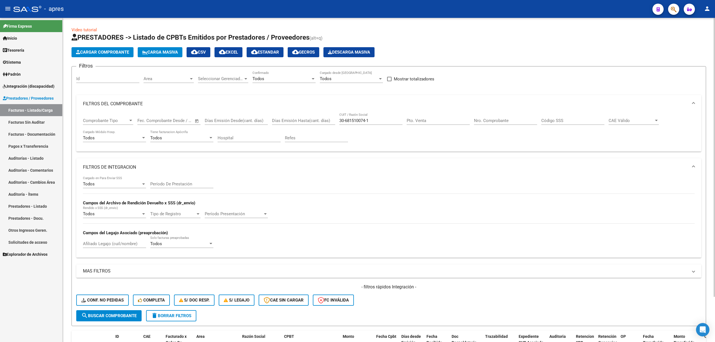
click at [293, 82] on div "Todos Confirmado" at bounding box center [284, 77] width 63 height 12
click at [273, 81] on span "Todos" at bounding box center [284, 79] width 63 height 13
click at [111, 181] on button "search Buscar Comprobante" at bounding box center [108, 315] width 65 height 11
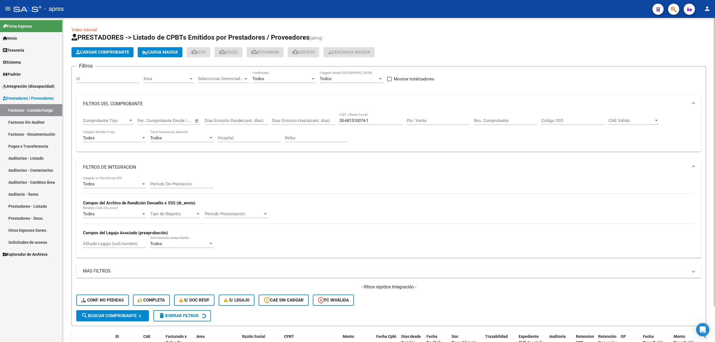
scroll to position [37, 0]
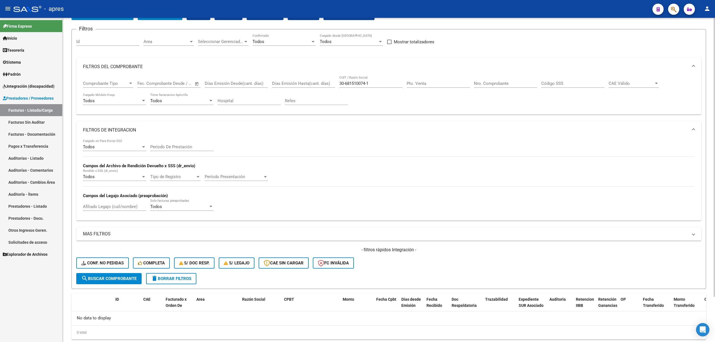
click at [376, 80] on div "30-681510074-1 CUIT / Razón Social" at bounding box center [371, 82] width 63 height 12
drag, startPoint x: 376, startPoint y: 83, endPoint x: 277, endPoint y: 79, distance: 98.7
click at [277, 80] on div "Comprobante Tipo Comprobante Tipo Fecha inicio – Fecha fin Fec. Comprobante Des…" at bounding box center [389, 93] width 612 height 35
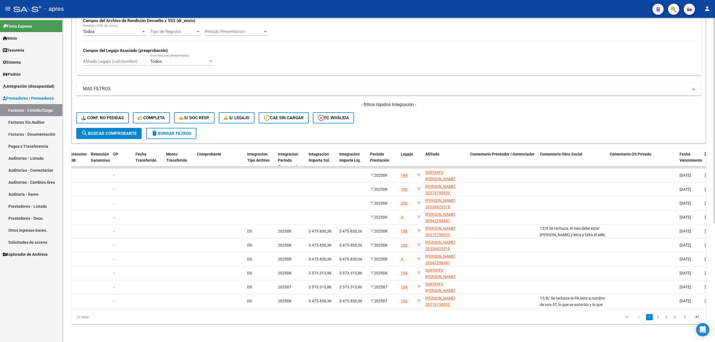
scroll to position [0, 0]
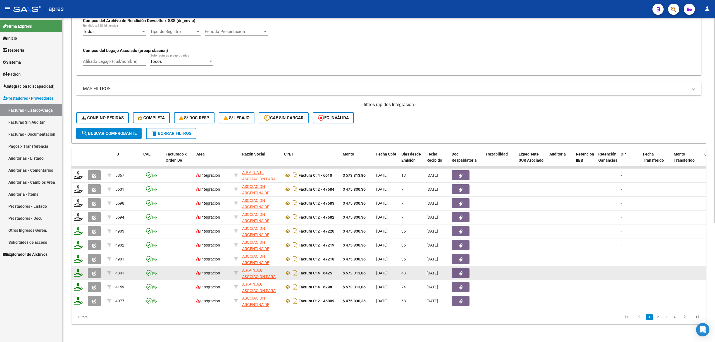
type input "autista"
click at [95, 181] on icon "button" at bounding box center [94, 274] width 4 height 4
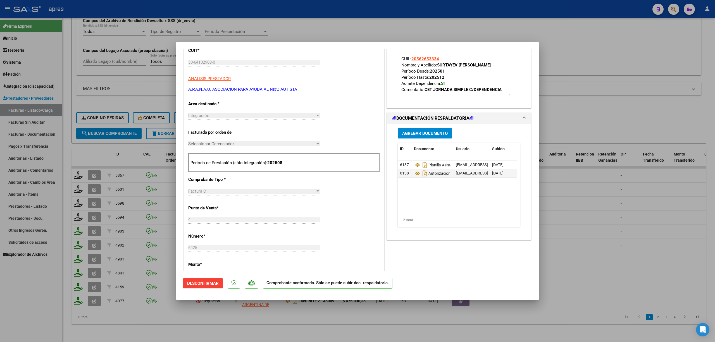
scroll to position [74, 0]
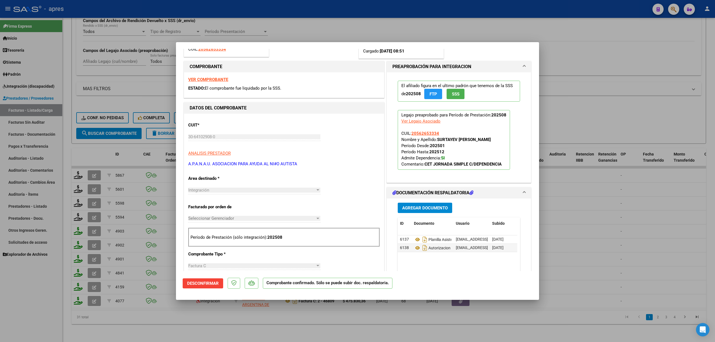
click at [148, 181] on div at bounding box center [357, 171] width 715 height 342
type input "$ 0,00"
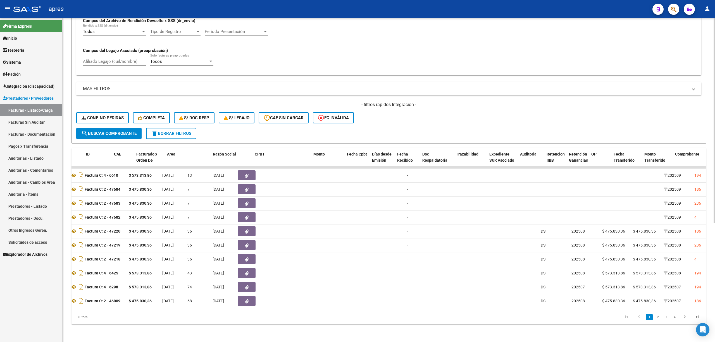
scroll to position [0, 0]
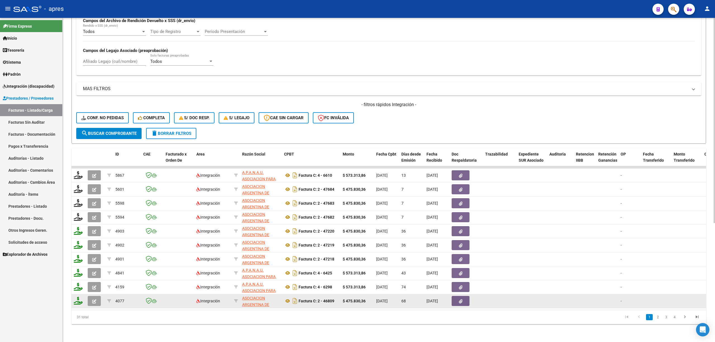
click at [96, 181] on button "button" at bounding box center [94, 301] width 13 height 10
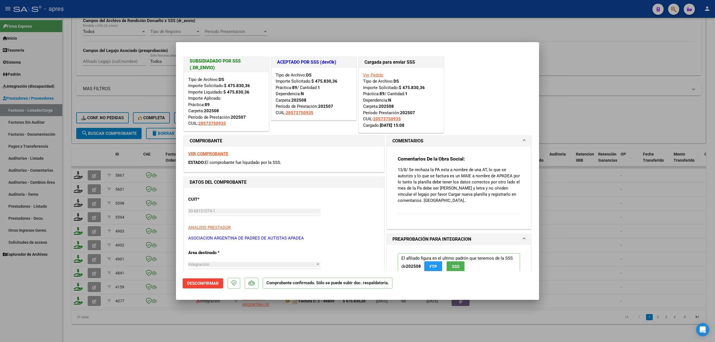
click at [205, 181] on div at bounding box center [357, 171] width 715 height 342
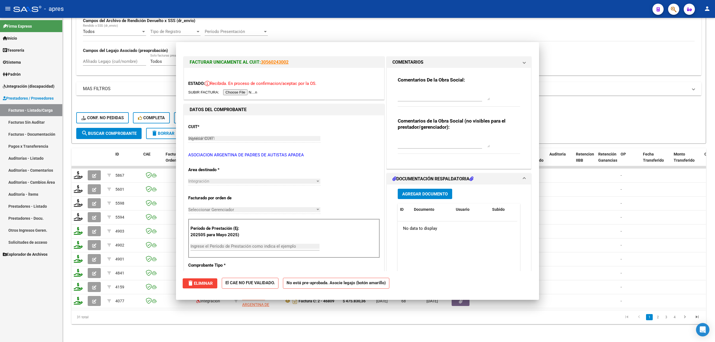
type input "$ 0,00"
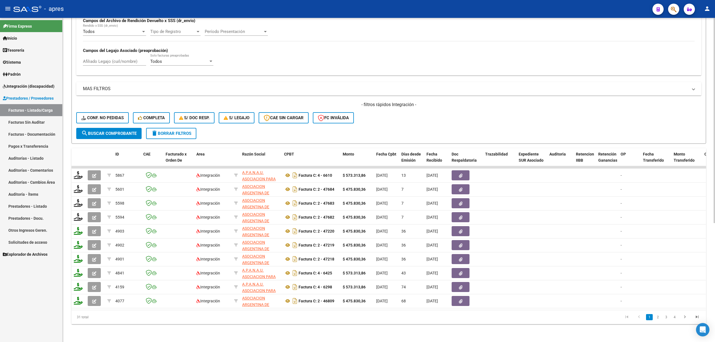
click at [565, 181] on link "2" at bounding box center [658, 317] width 7 height 6
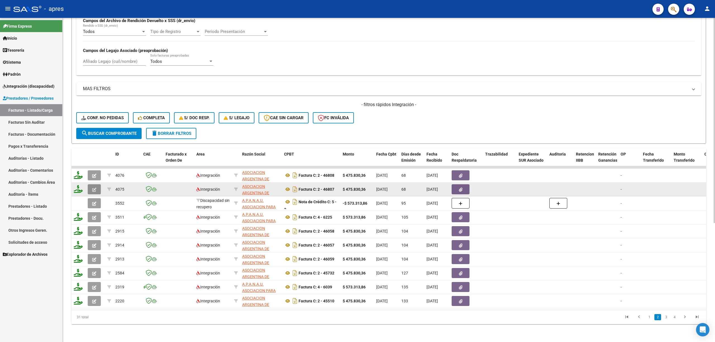
click at [95, 181] on icon "button" at bounding box center [94, 190] width 4 height 4
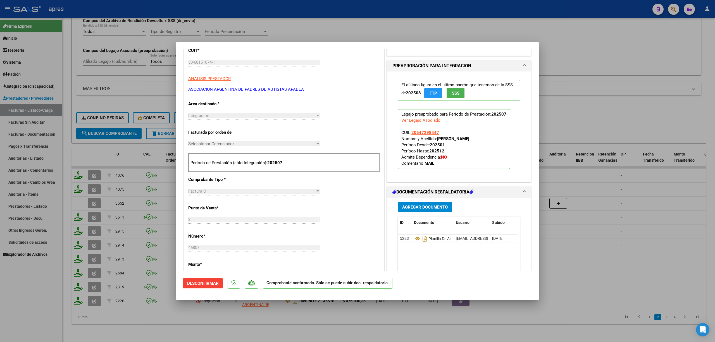
scroll to position [186, 0]
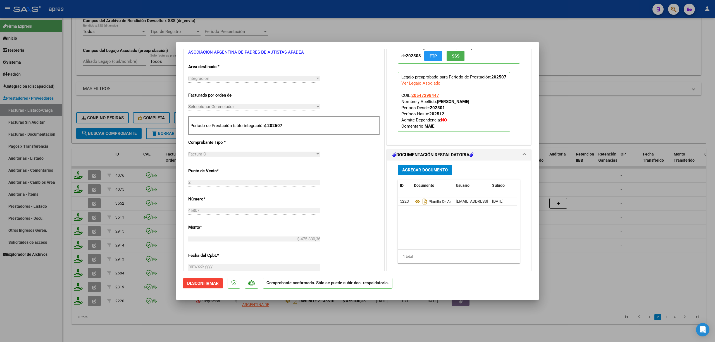
click at [182, 181] on div at bounding box center [357, 171] width 715 height 342
type input "$ 0,00"
